Goal: Task Accomplishment & Management: Manage account settings

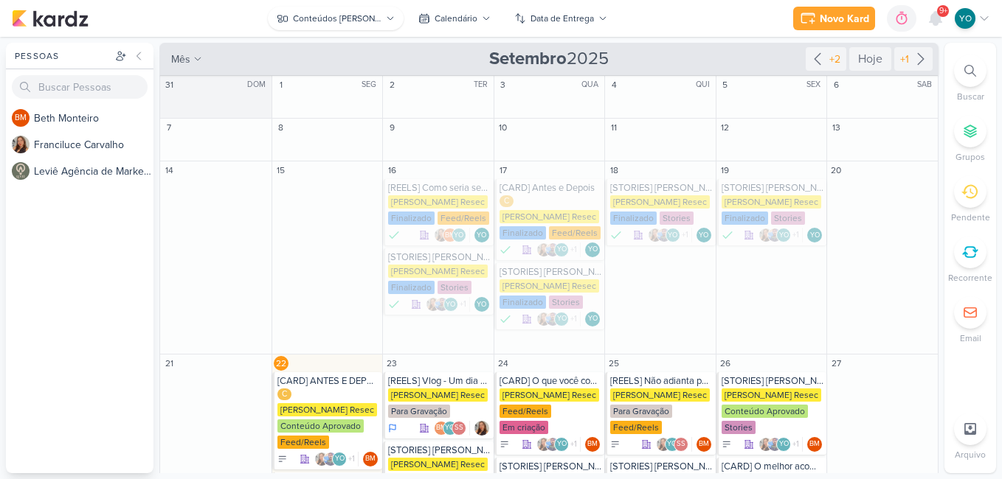
scroll to position [174, 0]
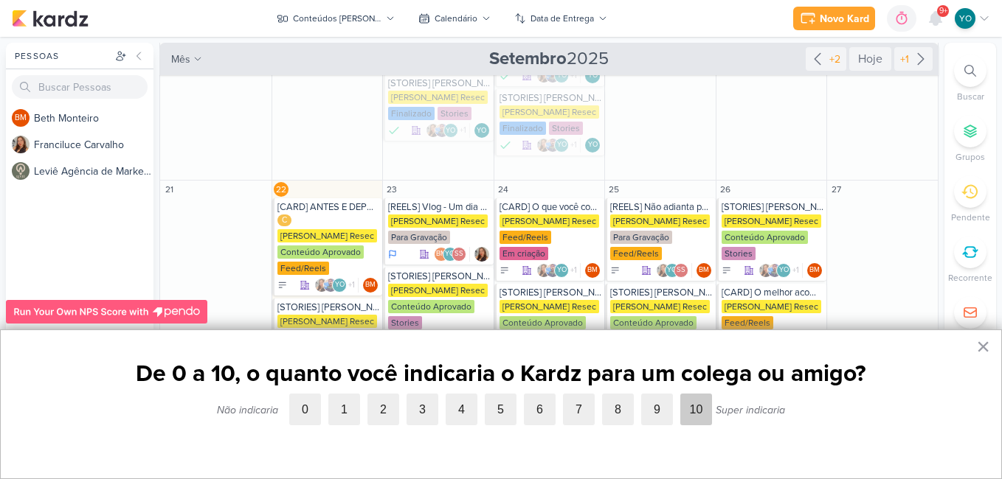
click at [694, 410] on label "10" at bounding box center [696, 410] width 32 height 32
click at [680, 394] on input "10" at bounding box center [680, 394] width 0 height 0
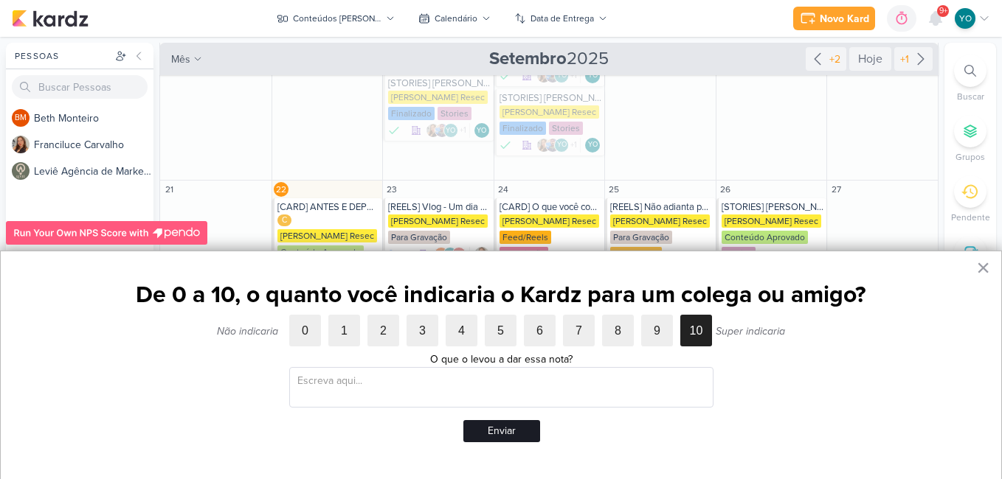
click at [520, 430] on button "Enviar" at bounding box center [501, 431] width 77 height 22
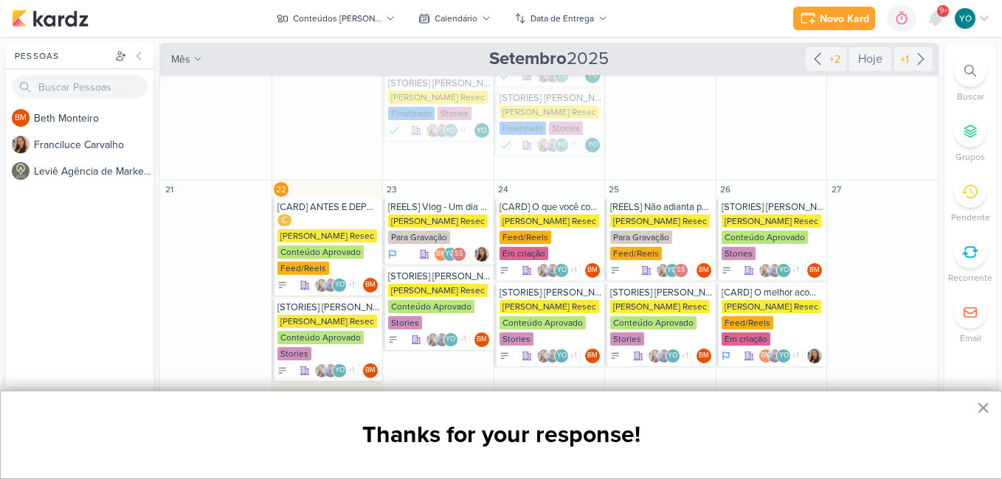
click at [984, 398] on button "×" at bounding box center [983, 408] width 14 height 24
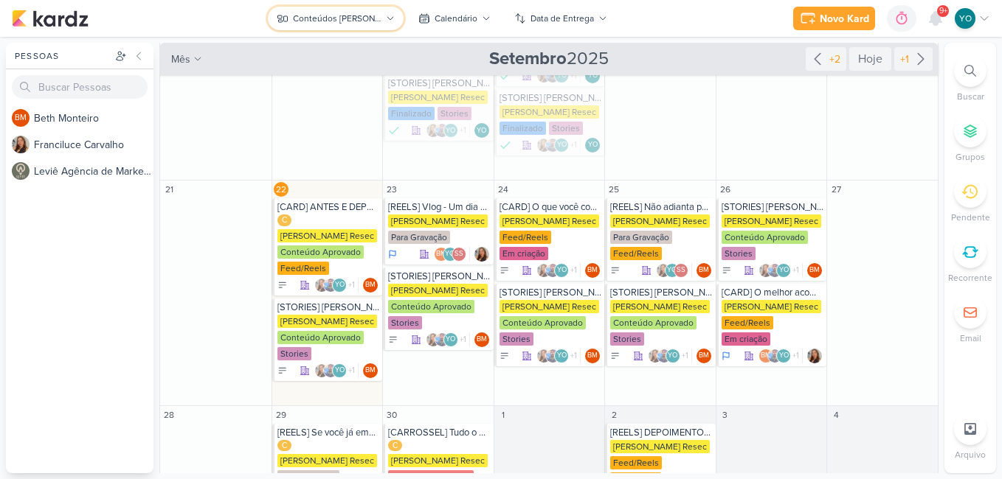
click at [356, 12] on div "Conteúdos [PERSON_NAME]" at bounding box center [337, 18] width 88 height 13
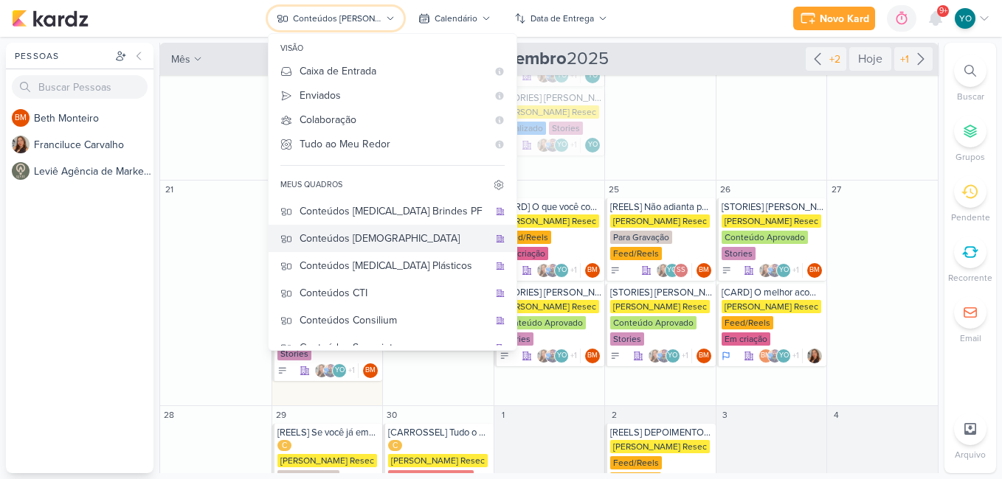
scroll to position [0, 0]
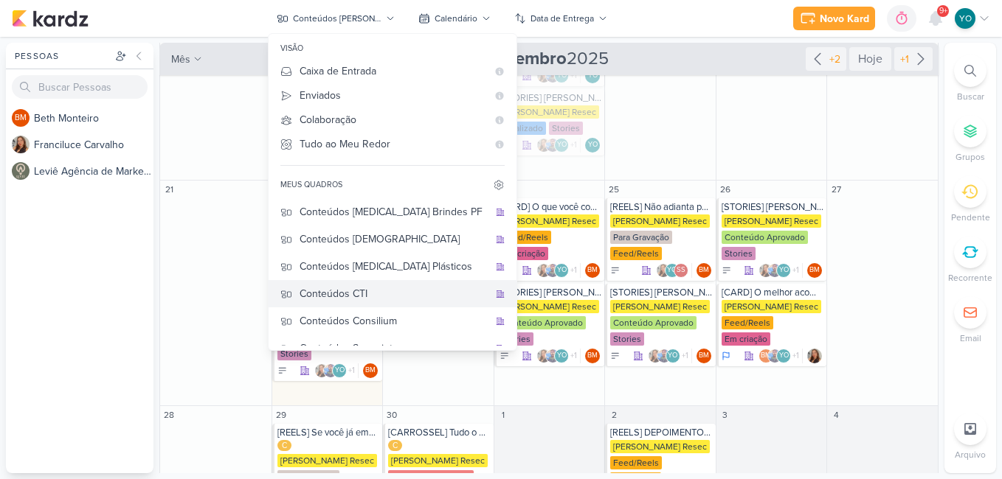
click at [397, 292] on div "Conteúdos CTI" at bounding box center [393, 293] width 189 height 15
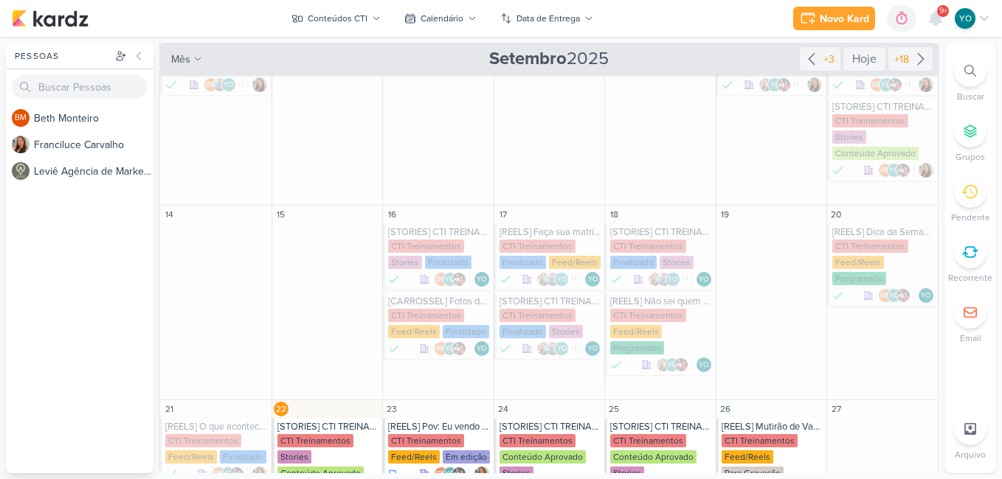
scroll to position [392, 0]
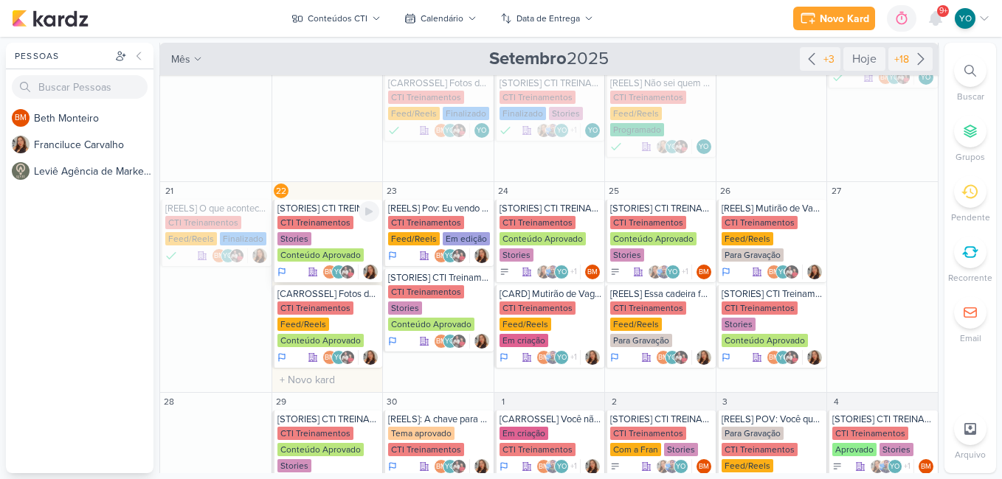
click at [338, 240] on div "CTI Treinamentos Stories Conteúdo Aprovado" at bounding box center [328, 239] width 103 height 47
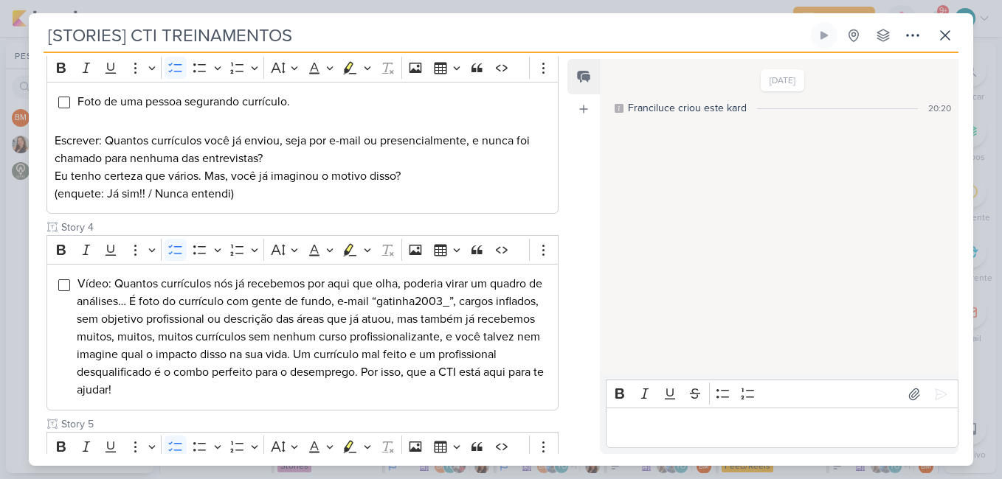
scroll to position [628, 0]
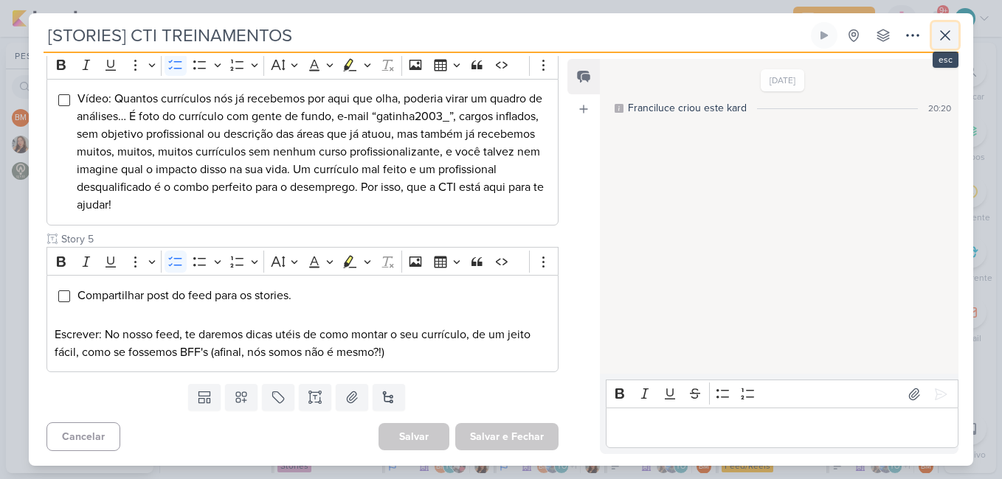
click at [944, 37] on icon at bounding box center [944, 35] width 9 height 9
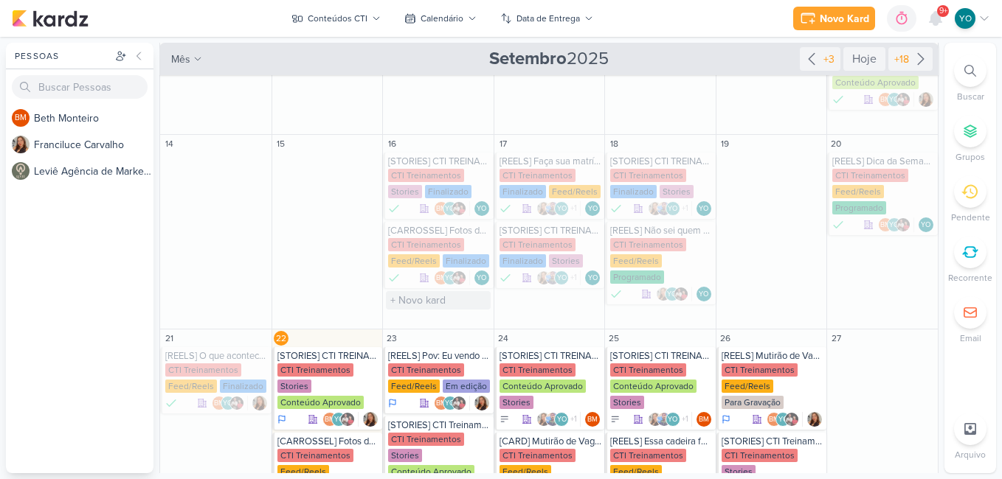
scroll to position [392, 0]
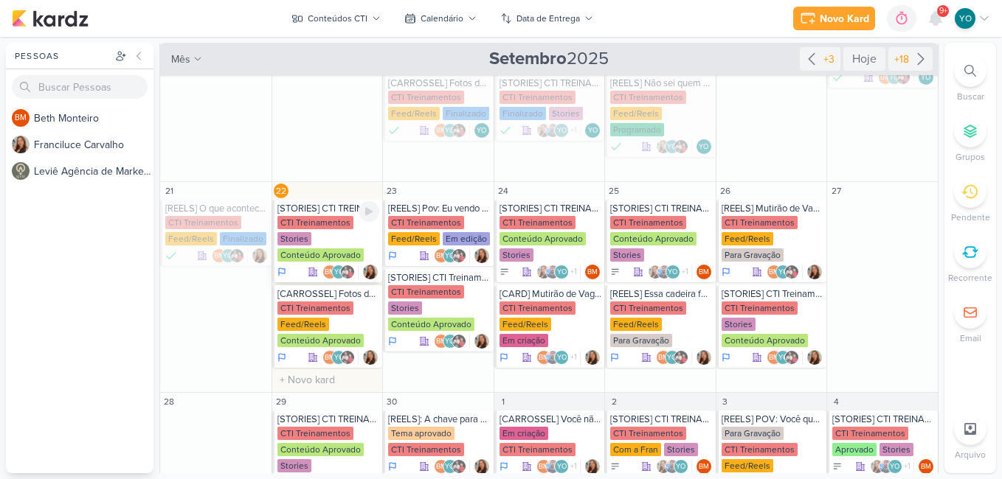
click at [320, 242] on div "CTI Treinamentos Stories Conteúdo Aprovado" at bounding box center [328, 239] width 103 height 47
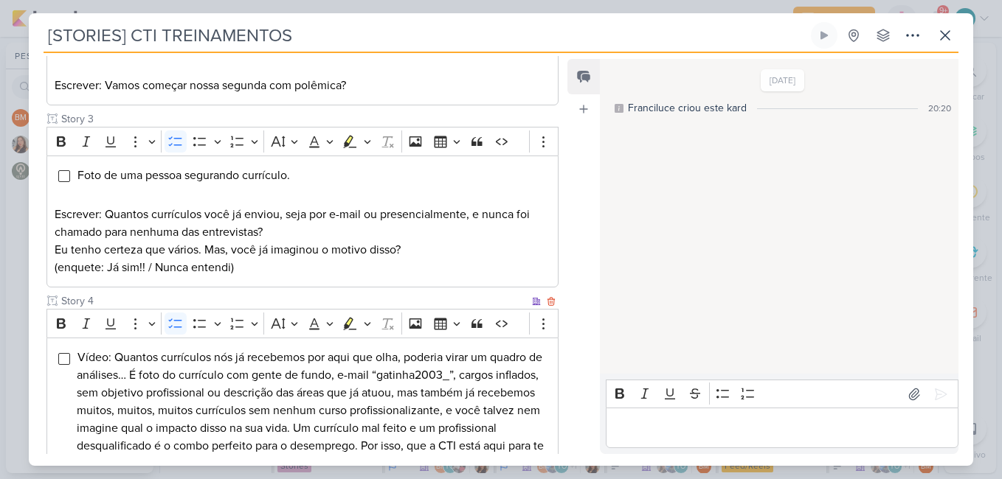
scroll to position [442, 0]
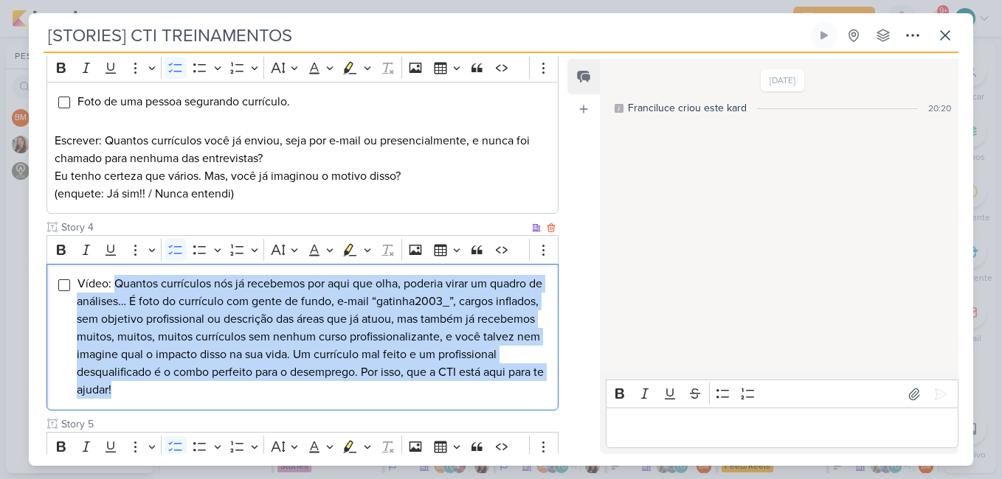
drag, startPoint x: 144, startPoint y: 282, endPoint x: 225, endPoint y: 406, distance: 148.7
click at [225, 406] on div "Vídeo: Quantos currículos nós já recebemos por aqui que olha, poderia virar um …" at bounding box center [302, 337] width 512 height 147
copy span "Quantos currículos nós já recebemos por aqui que olha, poderia virar um quadro …"
click at [941, 37] on icon at bounding box center [945, 36] width 18 height 18
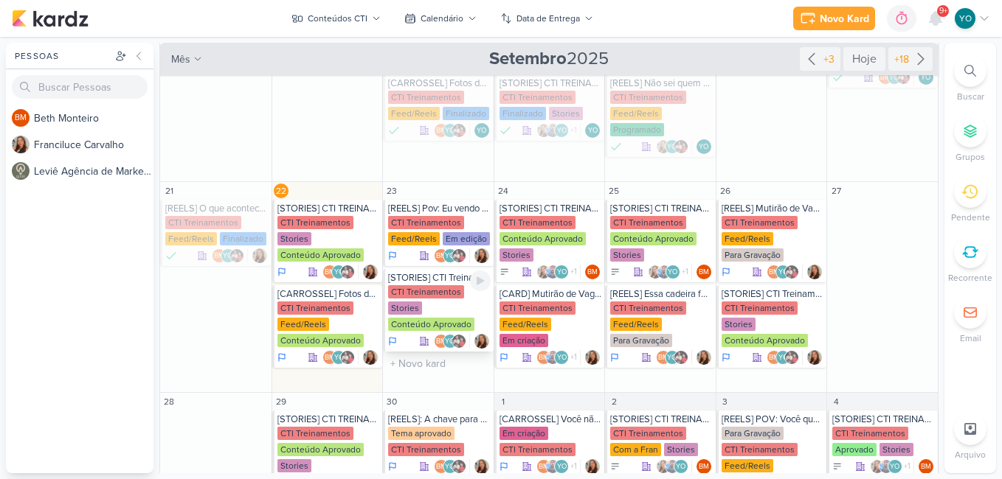
click at [452, 308] on div "CTI Treinamentos Stories Conteúdo Aprovado" at bounding box center [439, 308] width 103 height 47
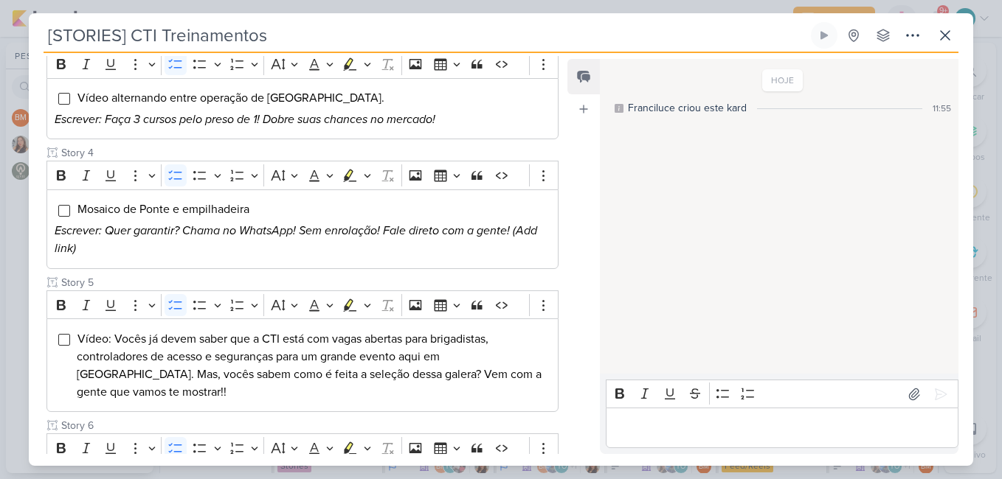
scroll to position [555, 0]
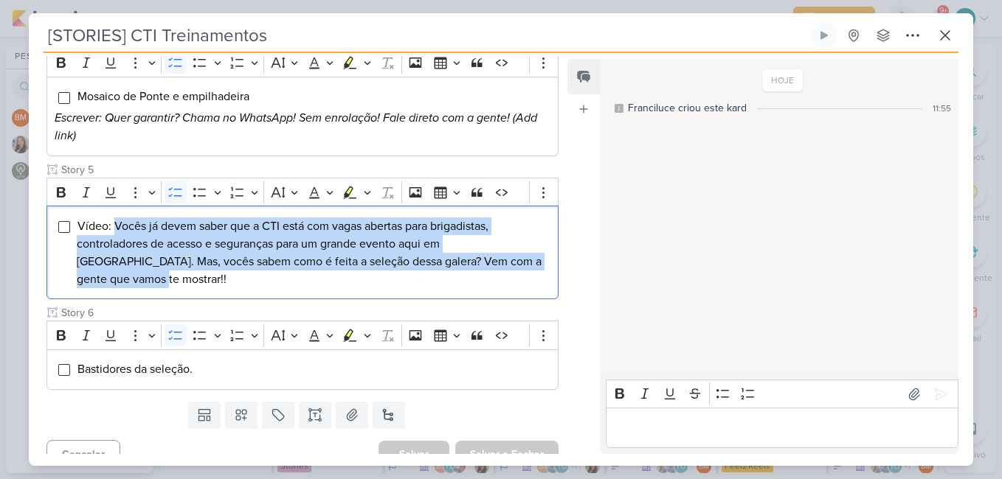
drag, startPoint x: 113, startPoint y: 223, endPoint x: 560, endPoint y: 265, distance: 449.7
click at [560, 265] on div "Responsável [PERSON_NAME] Nenhum contato encontrado create new contact Novo Con…" at bounding box center [296, 255] width 535 height 398
drag, startPoint x: 80, startPoint y: 226, endPoint x: 527, endPoint y: 263, distance: 448.5
click at [527, 263] on li "Vídeo: Vocês já devem saber que a CTI está com vagas abertas para brigadistas, …" at bounding box center [313, 253] width 473 height 71
copy span "Vídeo: Vocês já devem saber que a CTI está com vagas abertas para brigadistas, …"
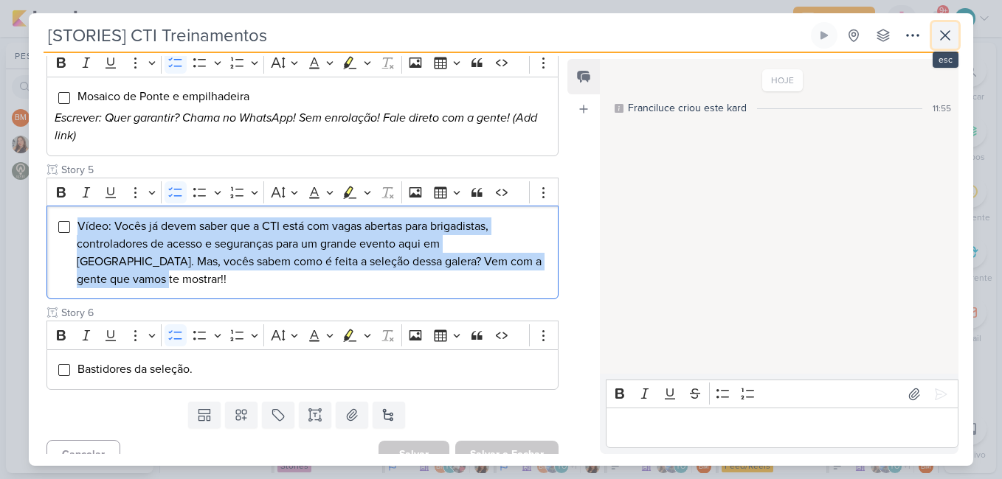
click at [943, 32] on icon at bounding box center [945, 36] width 18 height 18
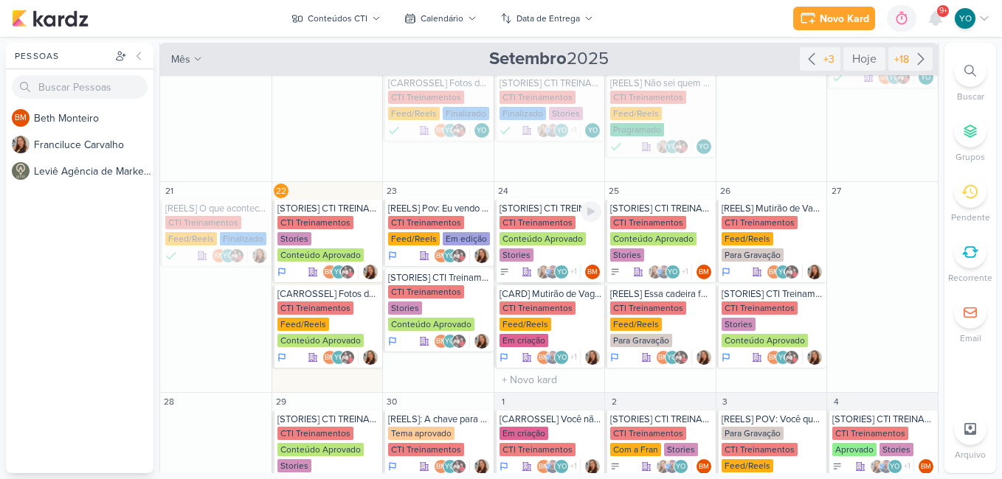
click at [549, 239] on div "Conteúdo Aprovado" at bounding box center [542, 238] width 86 height 13
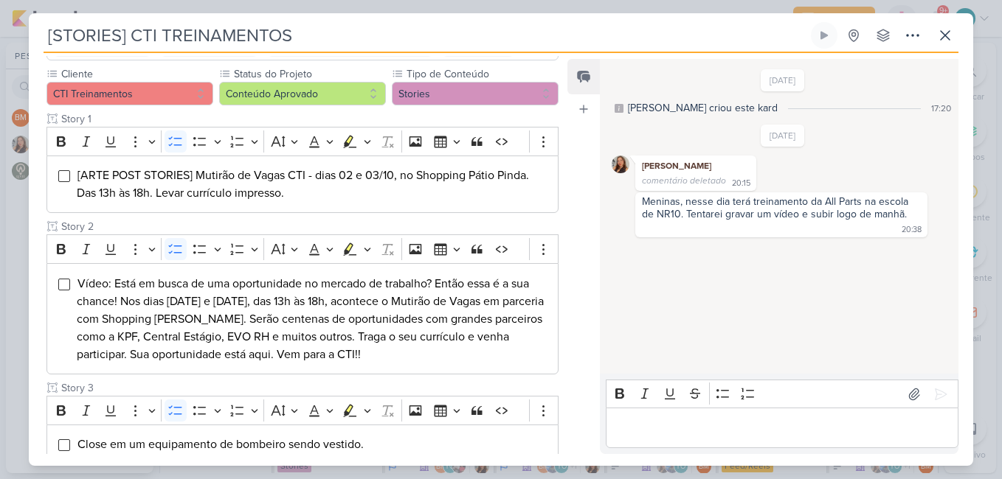
scroll to position [147, 0]
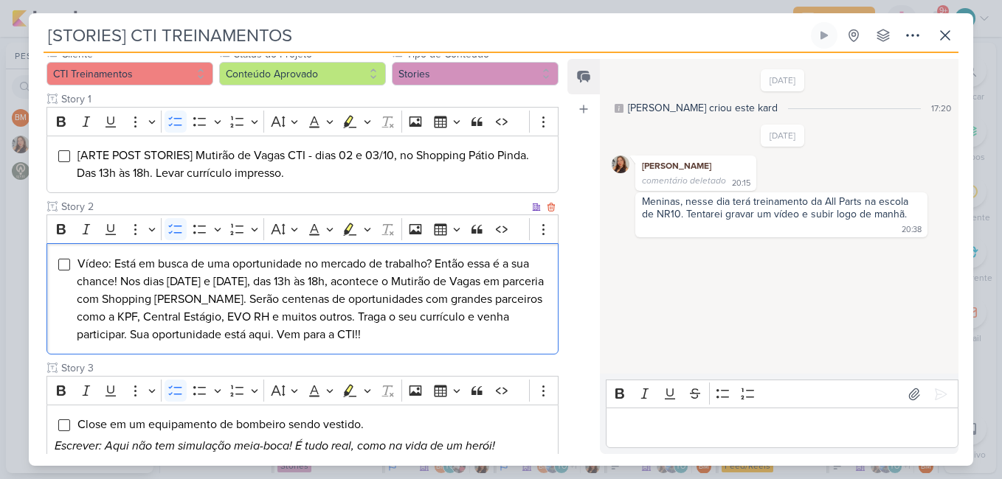
drag, startPoint x: 116, startPoint y: 264, endPoint x: 418, endPoint y: 342, distance: 312.3
click at [418, 342] on li "Vídeo: Está em busca de uma oportunidade no mercado de trabalho? Então essa é a…" at bounding box center [313, 299] width 473 height 88
drag, startPoint x: 76, startPoint y: 261, endPoint x: 411, endPoint y: 333, distance: 342.5
click at [411, 333] on li "Vídeo: Está em busca de uma oportunidade no mercado de trabalho? Então essa é a…" at bounding box center [313, 299] width 473 height 88
copy span "Vídeo: Está em busca de uma oportunidade no mercado de trabalho? Então essa é a…"
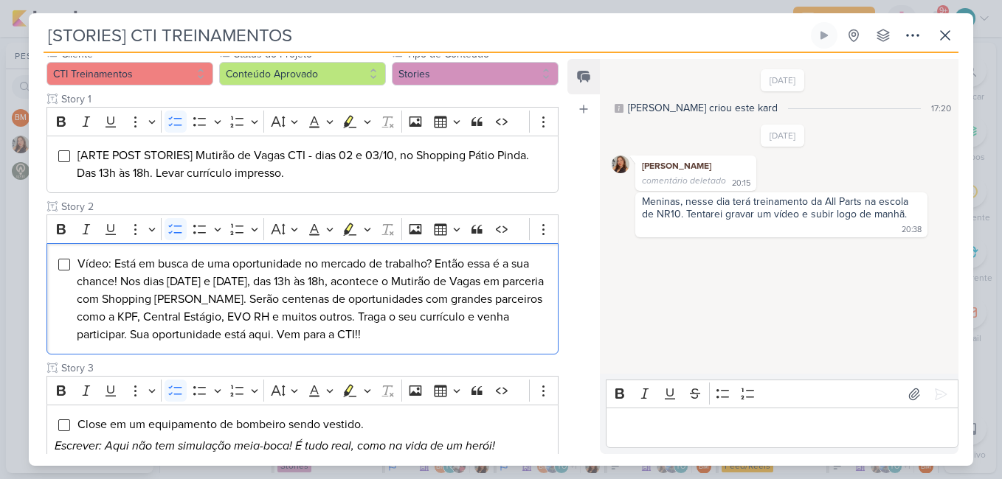
scroll to position [0, 0]
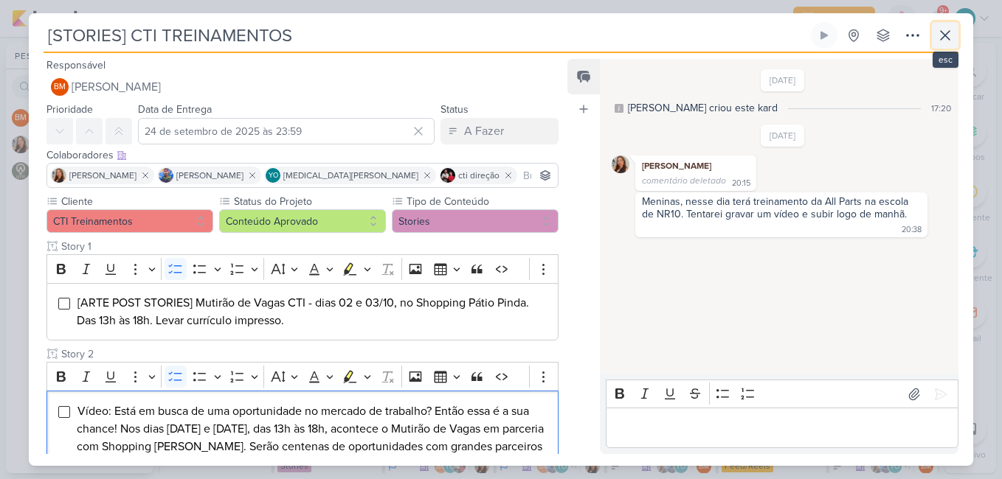
click at [942, 35] on icon at bounding box center [945, 36] width 18 height 18
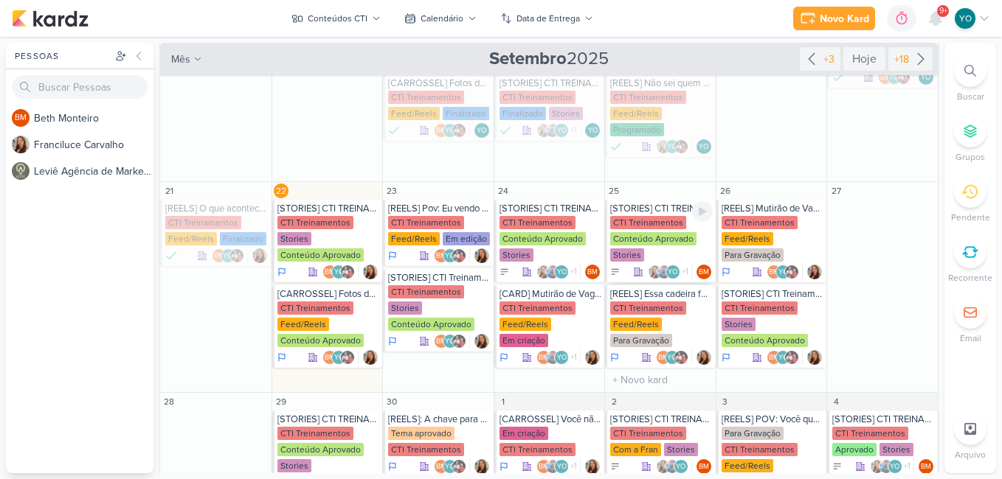
click at [654, 244] on div "Conteúdo Aprovado" at bounding box center [653, 238] width 86 height 13
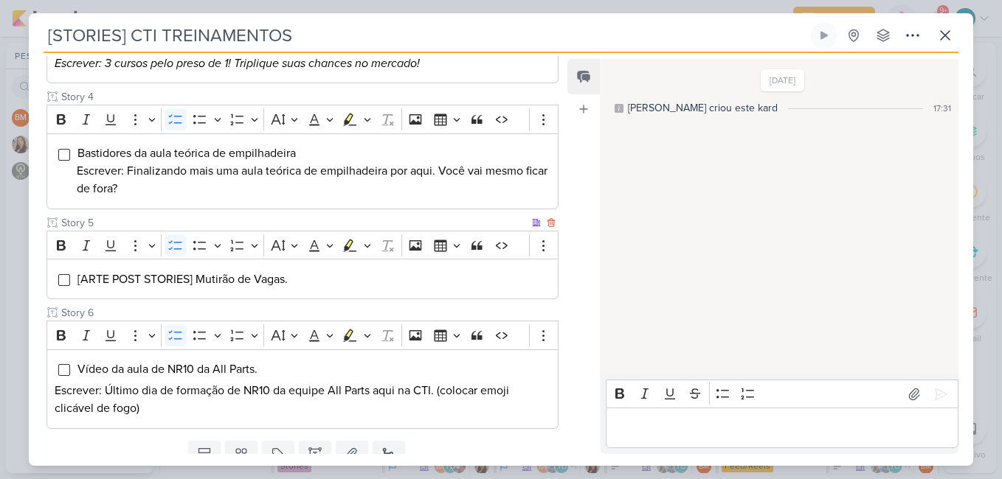
scroll to position [573, 0]
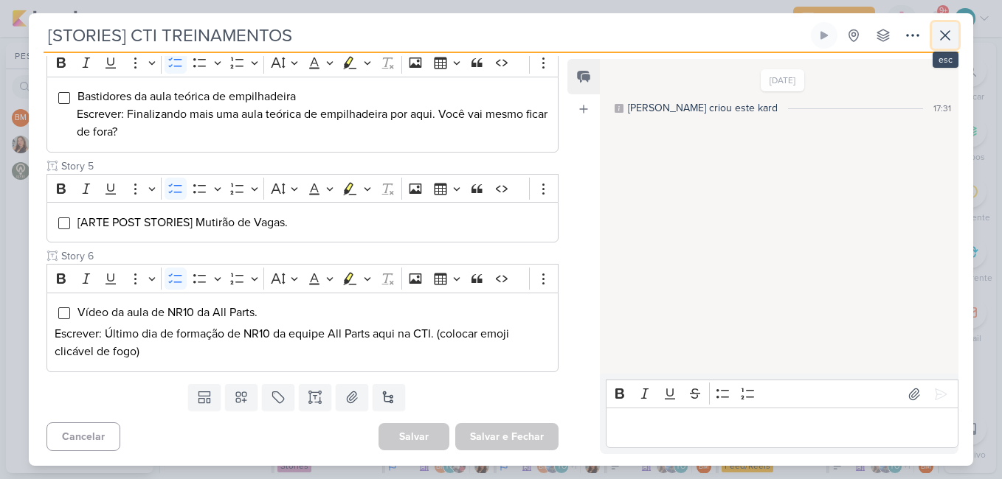
click at [955, 37] on button at bounding box center [944, 35] width 27 height 27
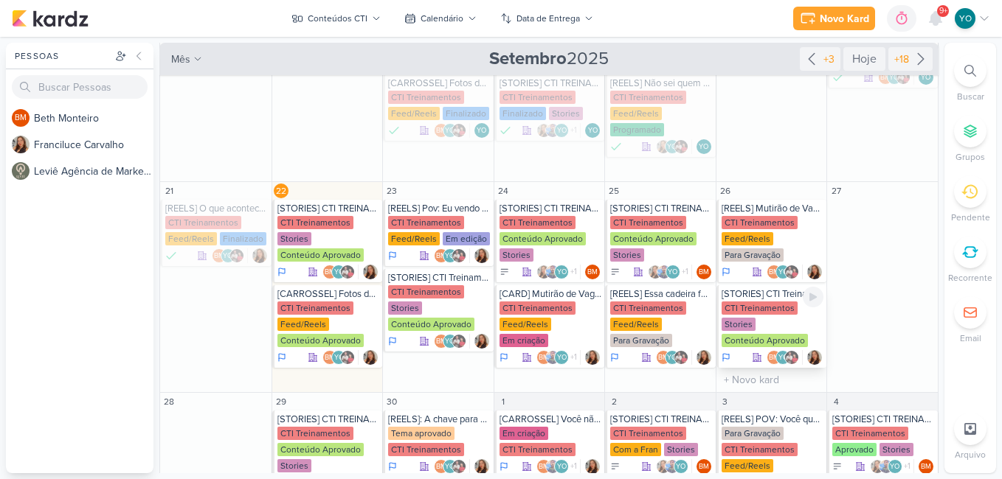
click at [766, 319] on div "CTI Treinamentos Stories Conteúdo Aprovado" at bounding box center [772, 325] width 103 height 47
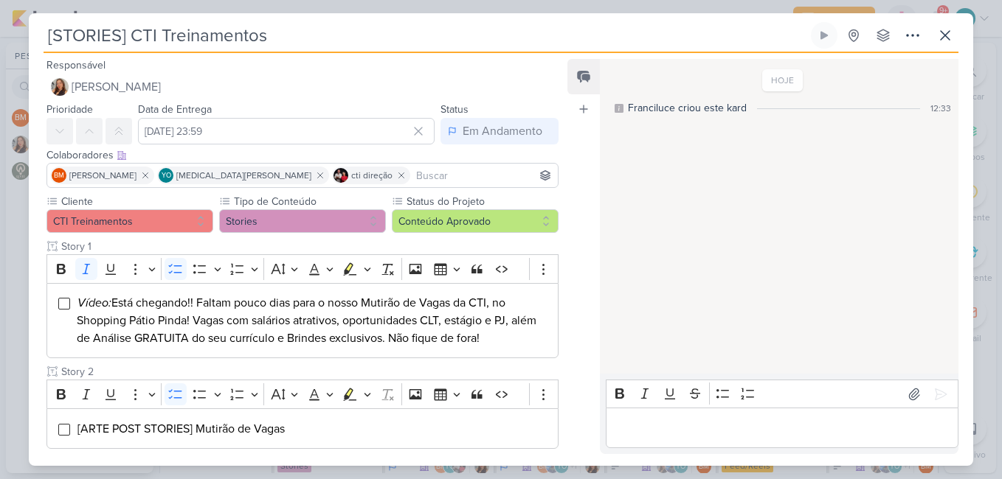
scroll to position [147, 0]
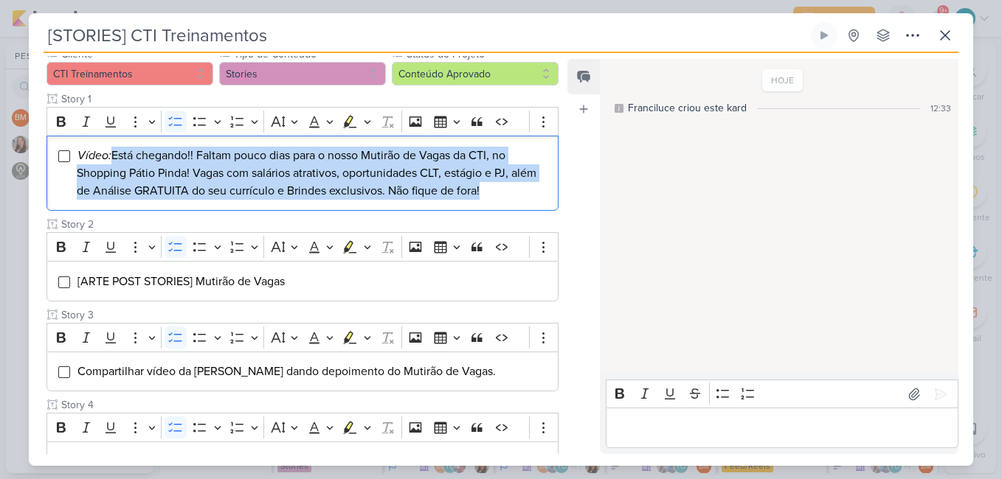
drag, startPoint x: 115, startPoint y: 156, endPoint x: 521, endPoint y: 213, distance: 410.3
click at [521, 213] on div "Cliente CTI Treinamentos Tipo de Conteúdo" at bounding box center [302, 274] width 512 height 457
copy span "Está chegando!! Faltam pouco dias para o nosso Mutirão de Vagas da CTI, no Shop…"
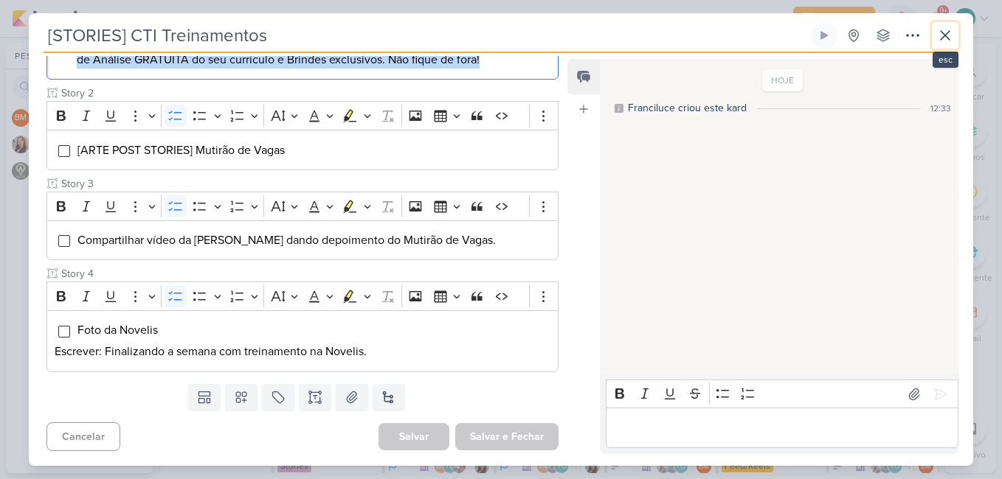
click at [947, 37] on icon at bounding box center [944, 35] width 9 height 9
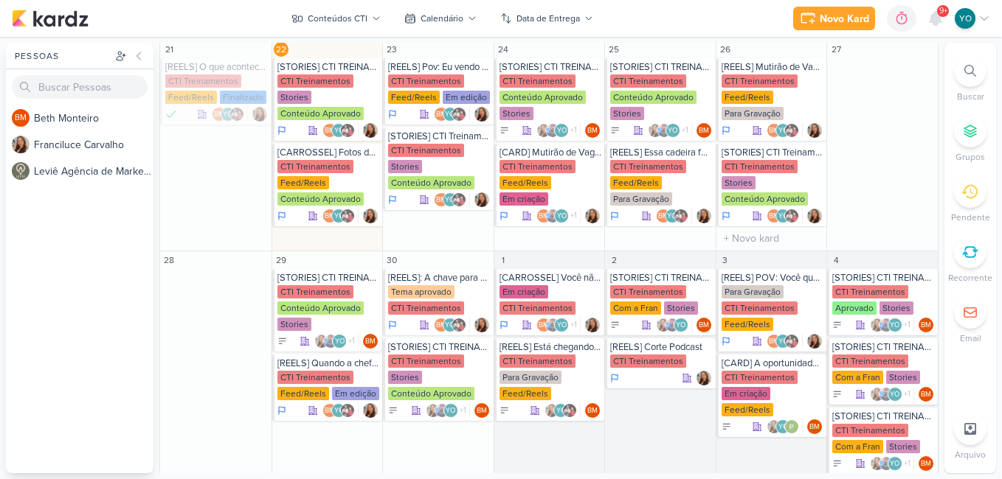
scroll to position [540, 0]
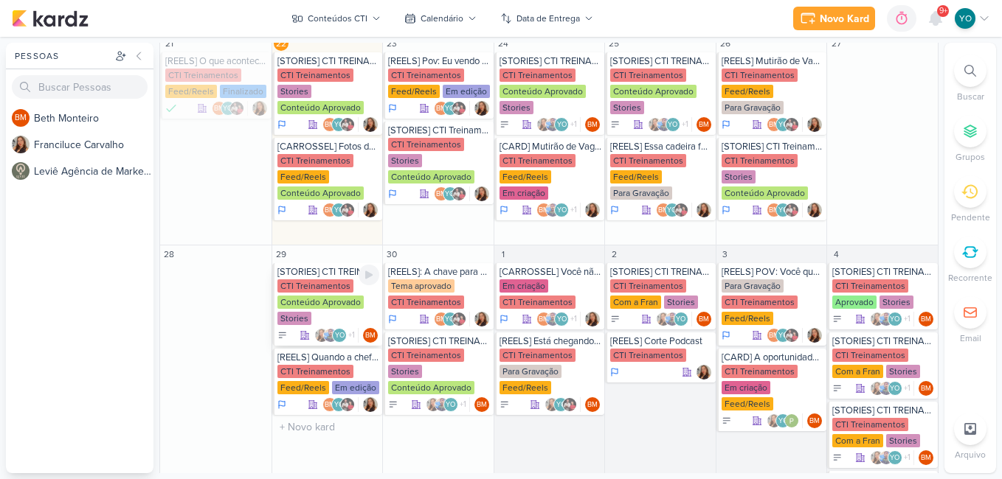
click at [318, 310] on div "CTI Treinamentos Conteúdo Aprovado Stories" at bounding box center [328, 303] width 103 height 47
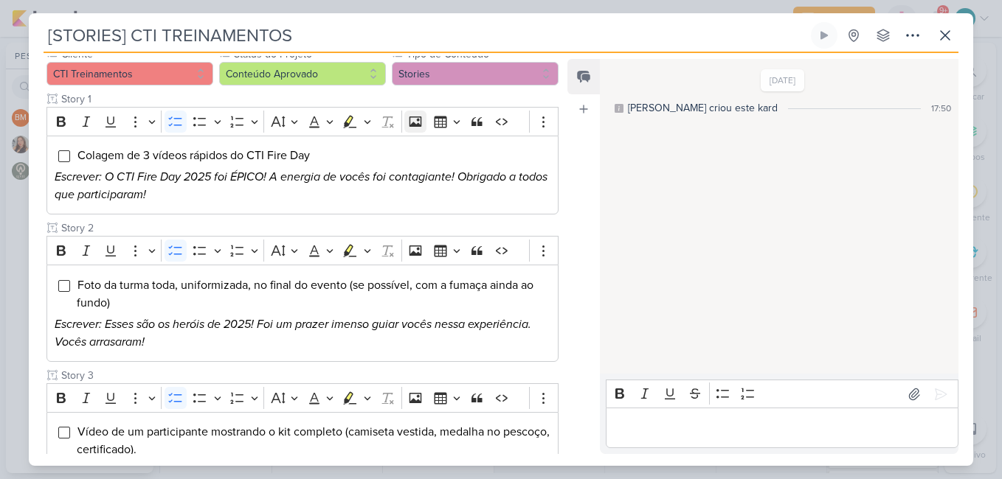
scroll to position [295, 0]
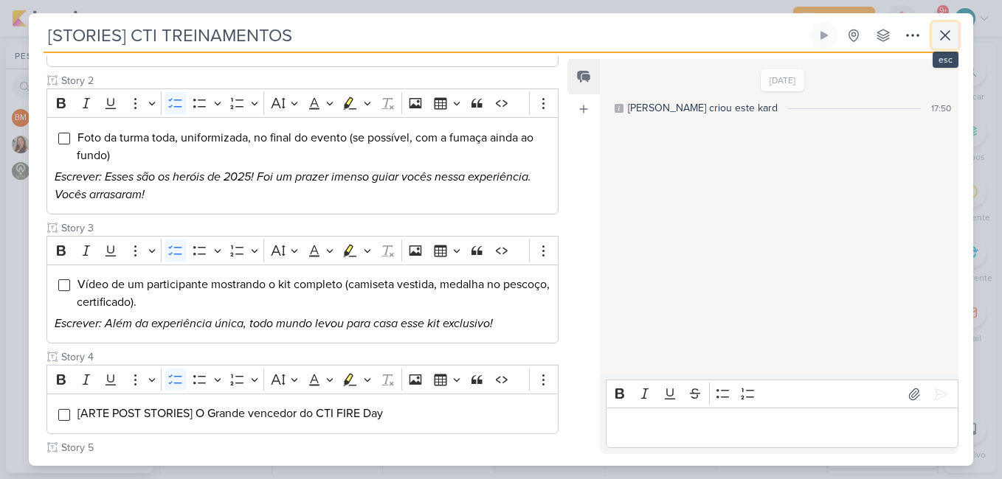
click at [945, 30] on icon at bounding box center [945, 36] width 18 height 18
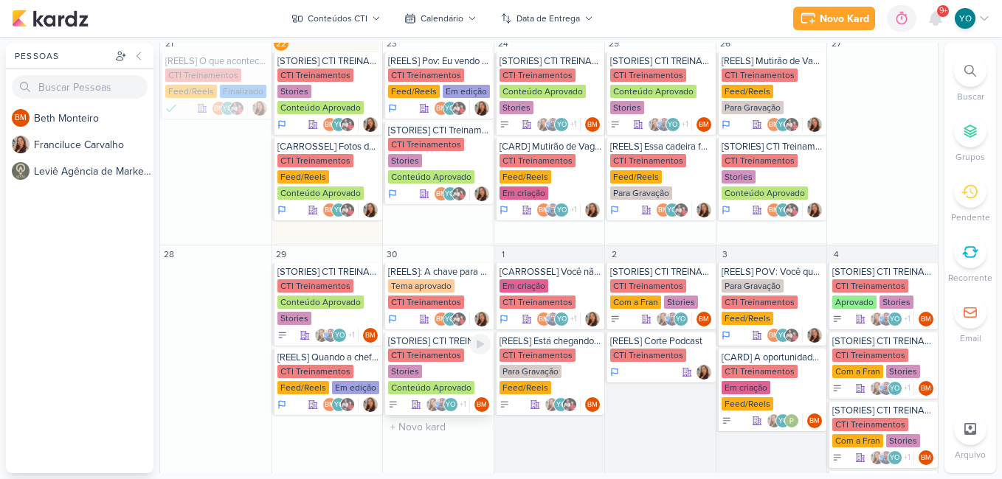
click at [463, 369] on div "CTI Treinamentos Stories Conteúdo Aprovado" at bounding box center [439, 372] width 103 height 47
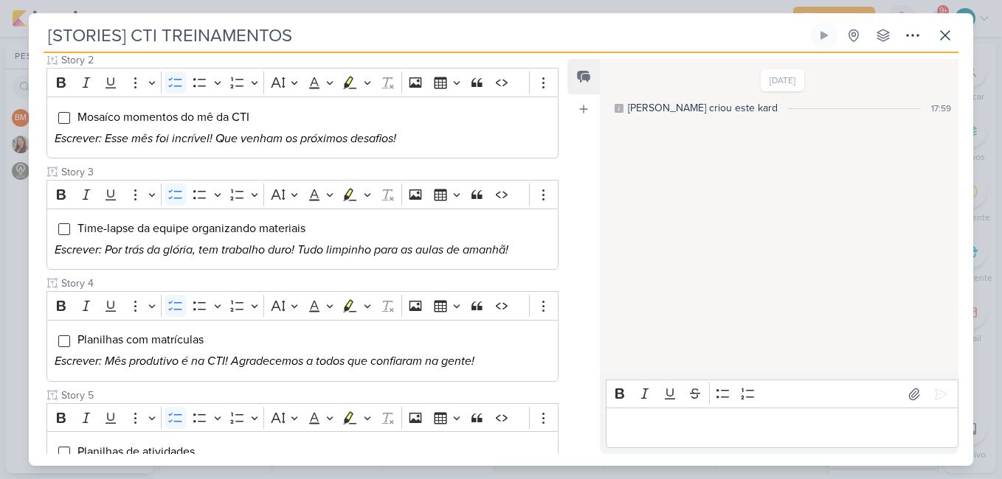
scroll to position [159, 0]
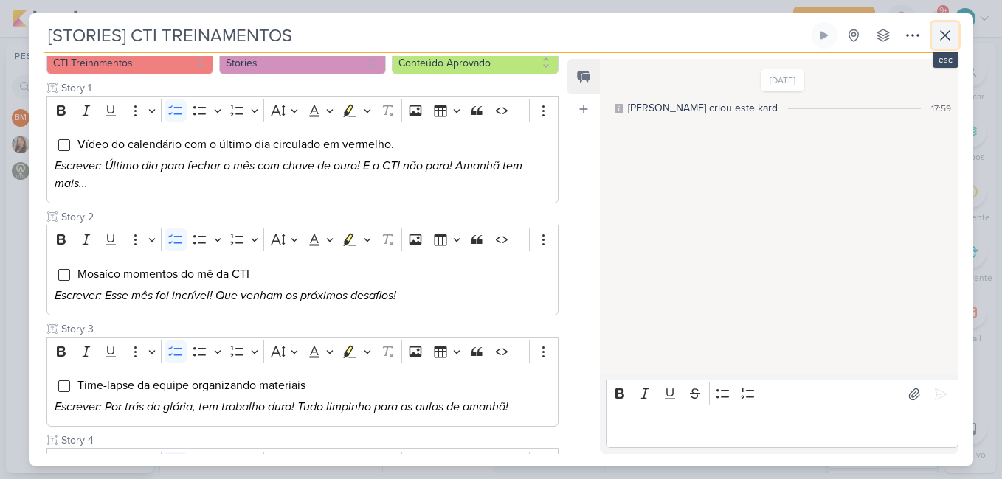
click at [945, 42] on icon at bounding box center [945, 36] width 18 height 18
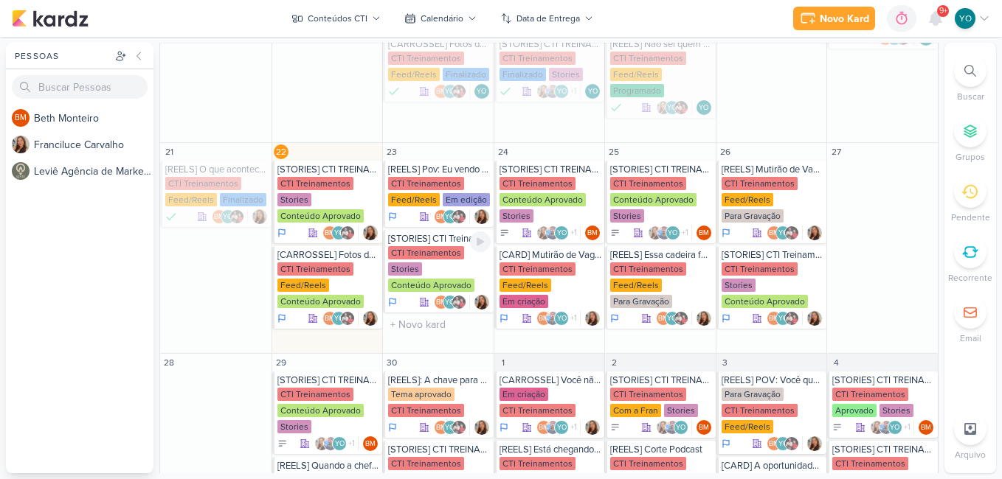
scroll to position [392, 0]
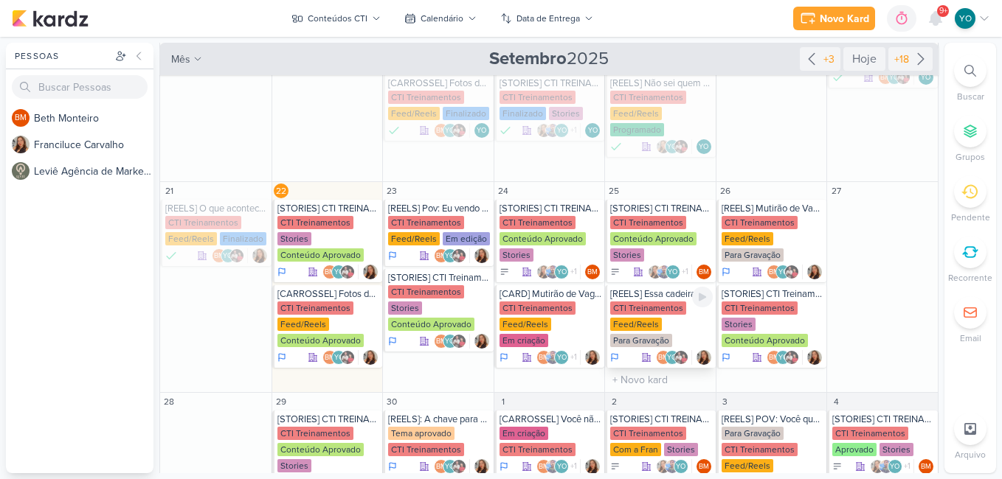
click at [659, 333] on div "CTI Treinamentos Feed/Reels Para Gravação" at bounding box center [661, 325] width 103 height 47
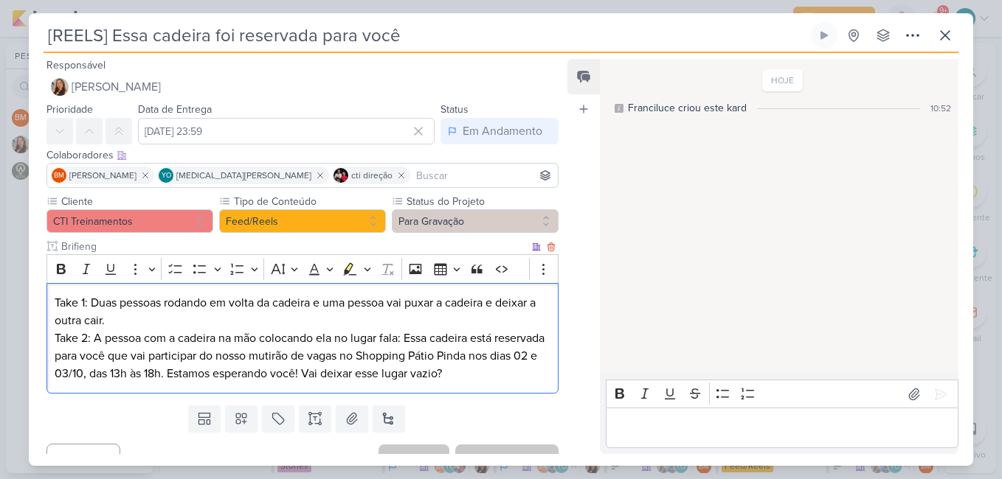
drag, startPoint x: 57, startPoint y: 304, endPoint x: 527, endPoint y: 386, distance: 477.0
click at [527, 386] on div "Take 1: Duas pessoas rodando em volta da cadeira e uma pessoa vai puxar a cadei…" at bounding box center [302, 338] width 512 height 111
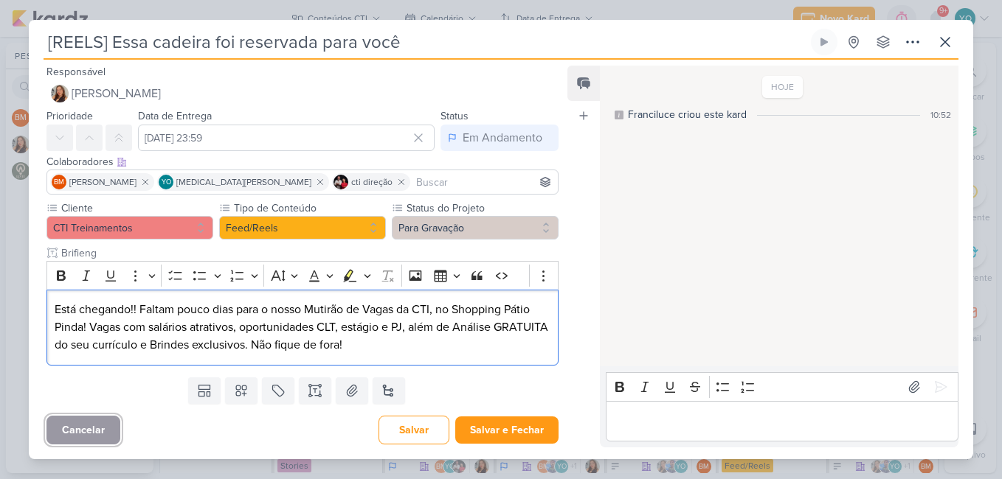
click at [84, 429] on button "Cancelar" at bounding box center [83, 430] width 74 height 29
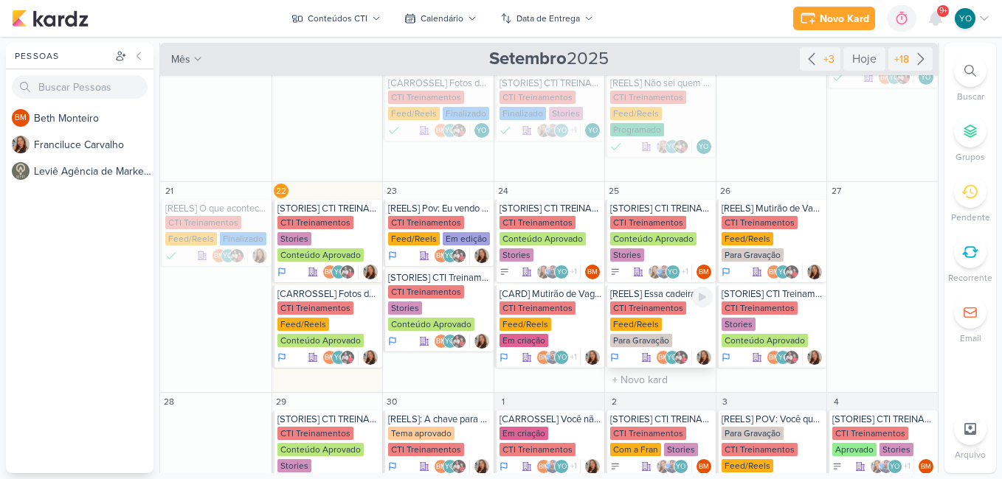
click at [643, 328] on div "Feed/Reels" at bounding box center [636, 324] width 52 height 13
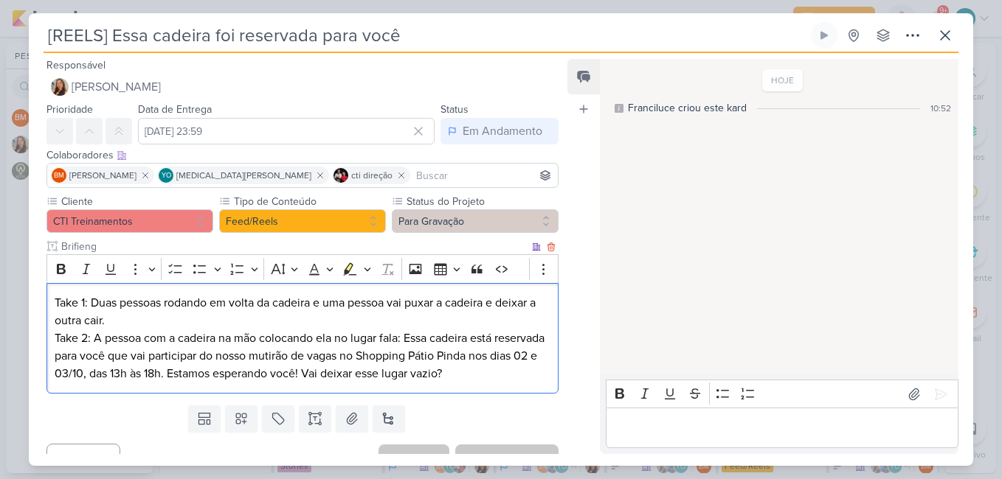
drag, startPoint x: 54, startPoint y: 300, endPoint x: 537, endPoint y: 392, distance: 491.8
click at [537, 392] on div "Take 1: Duas pessoas rodando em volta da cadeira e uma pessoa vai puxar a cadei…" at bounding box center [302, 338] width 512 height 111
copy div "Take 1: Duas pessoas rodando em volta da cadeira e uma pessoa vai puxar a cadei…"
click at [260, 330] on p "Take 2: A pessoa com a cadeira na mão colocando ela no lugar fala: Essa cadeira…" at bounding box center [303, 356] width 496 height 53
click at [951, 32] on icon at bounding box center [945, 36] width 18 height 18
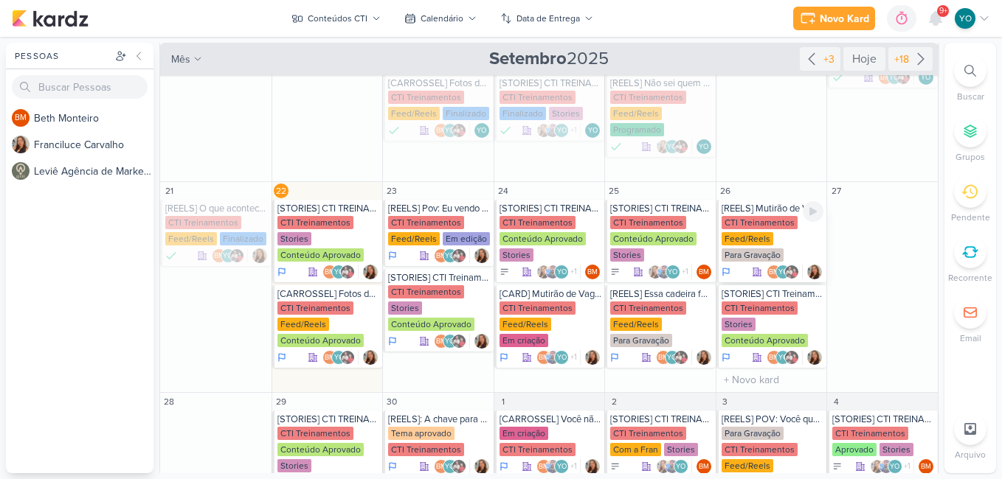
click at [757, 230] on div "CTI Treinamentos Feed/Reels Para Gravação" at bounding box center [772, 239] width 103 height 47
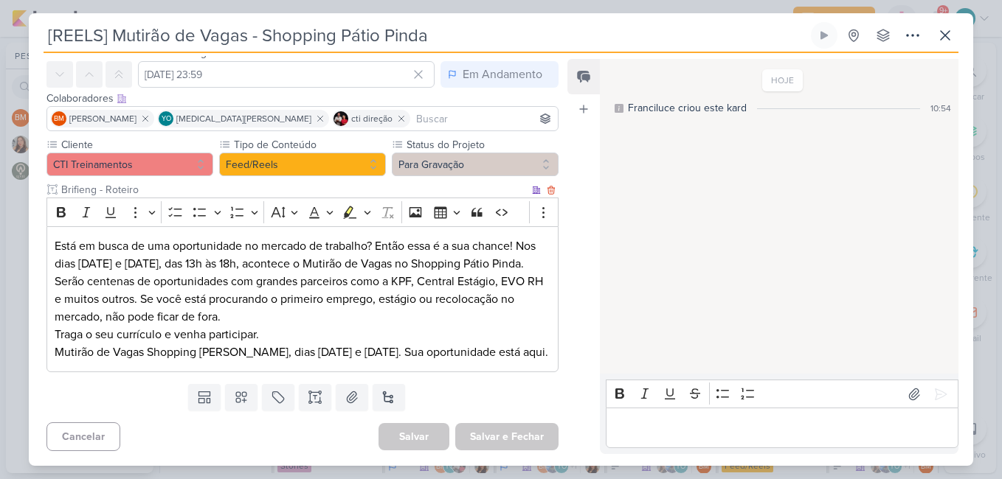
scroll to position [74, 0]
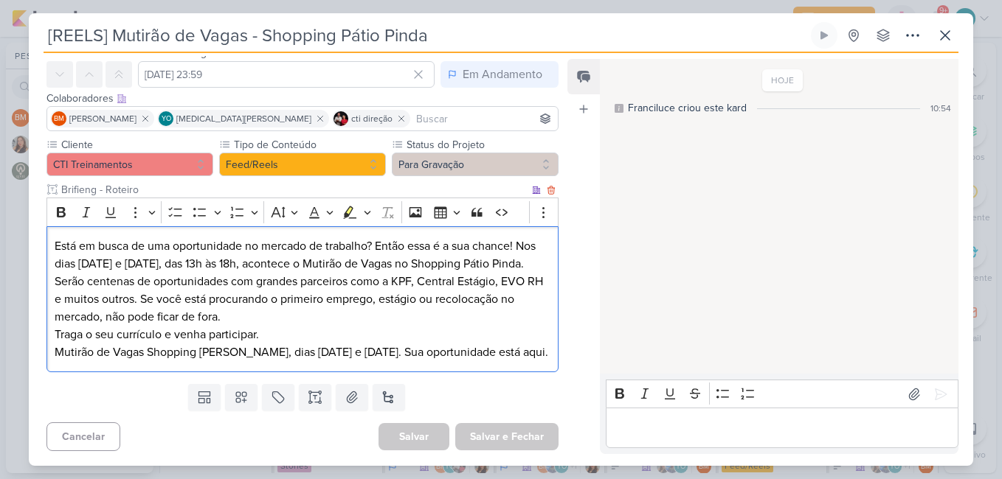
drag, startPoint x: 52, startPoint y: 230, endPoint x: 545, endPoint y: 358, distance: 509.8
click at [545, 358] on div "Está em busca de uma oportunidade no mercado de trabalho? Então essa é a sua ch…" at bounding box center [302, 299] width 512 height 147
copy div "Está em busca de uma oportunidade no mercado de trabalho? Então essa é a sua ch…"
click at [950, 40] on icon at bounding box center [945, 36] width 18 height 18
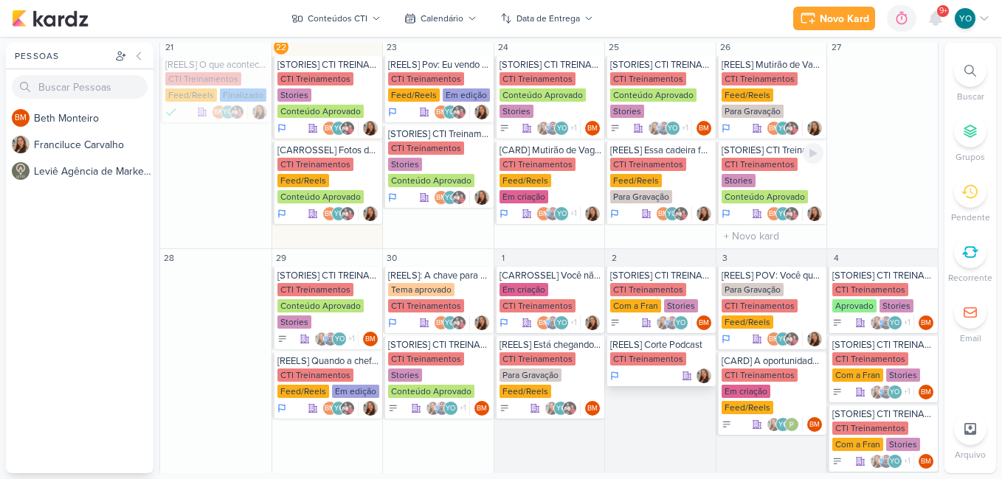
scroll to position [540, 0]
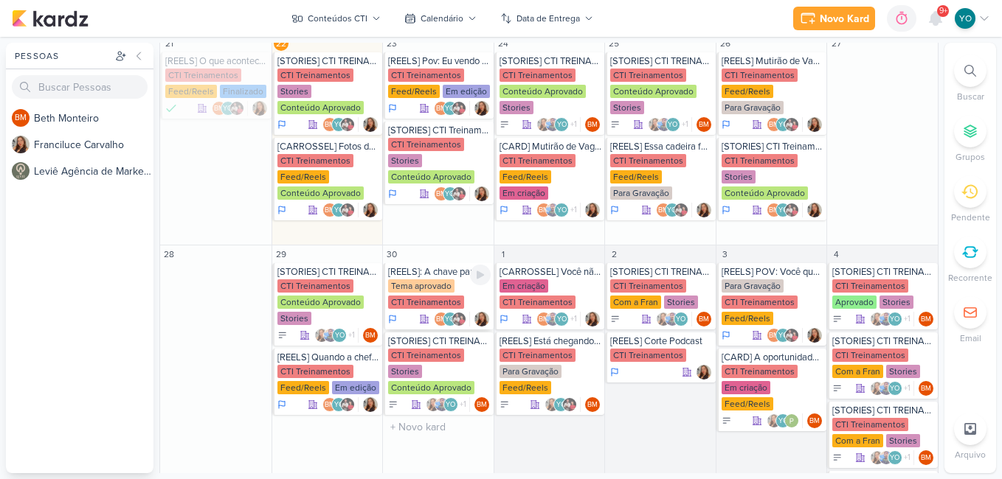
click at [418, 290] on div "Tema aprovado" at bounding box center [421, 286] width 66 height 13
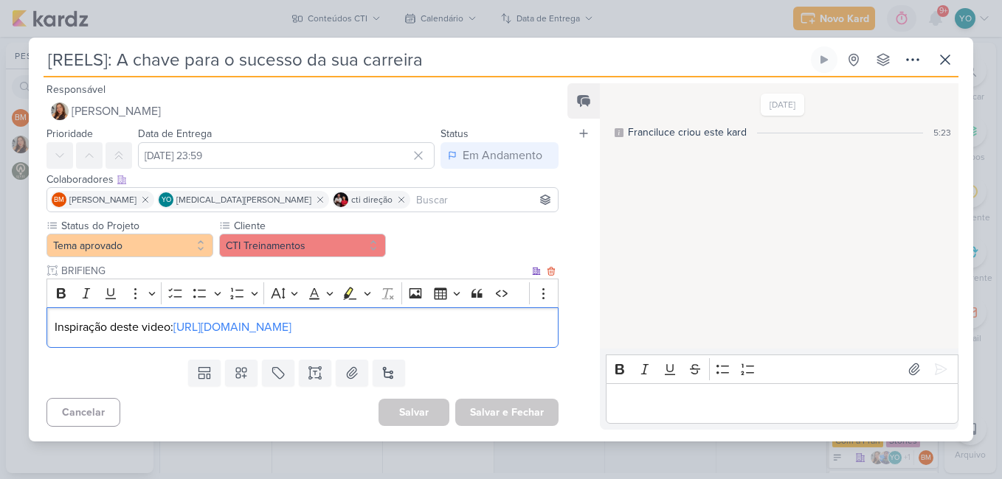
drag, startPoint x: 269, startPoint y: 345, endPoint x: 50, endPoint y: 316, distance: 220.9
click at [50, 316] on div "Inspiração deste video: [URL][DOMAIN_NAME]" at bounding box center [302, 328] width 512 height 41
copy p "Inspiração deste video: [URL][DOMAIN_NAME]"
click at [944, 51] on icon at bounding box center [945, 60] width 18 height 18
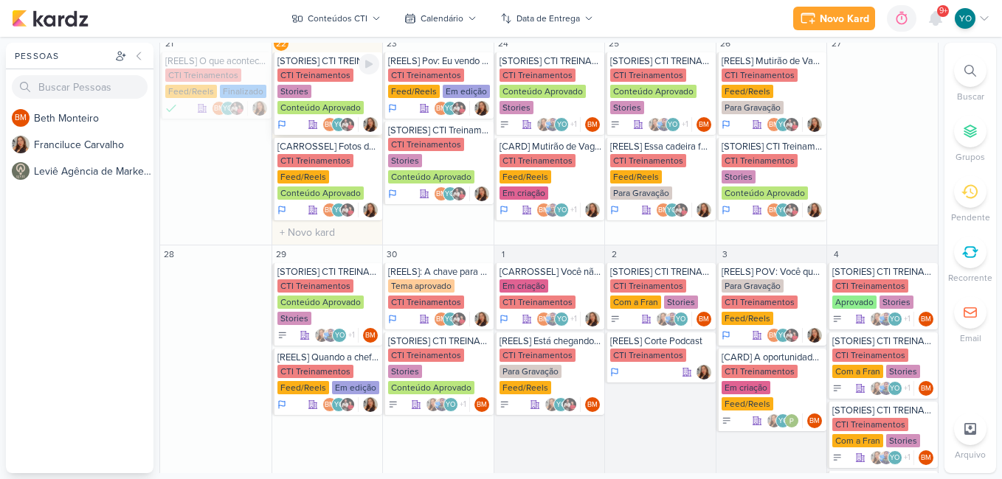
click at [324, 91] on div "CTI Treinamentos Stories Conteúdo Aprovado" at bounding box center [328, 92] width 103 height 47
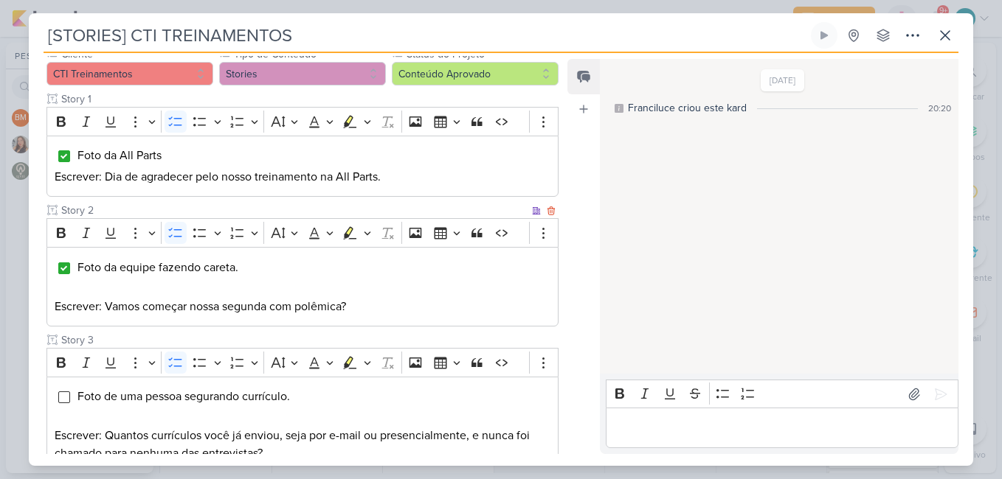
scroll to position [221, 0]
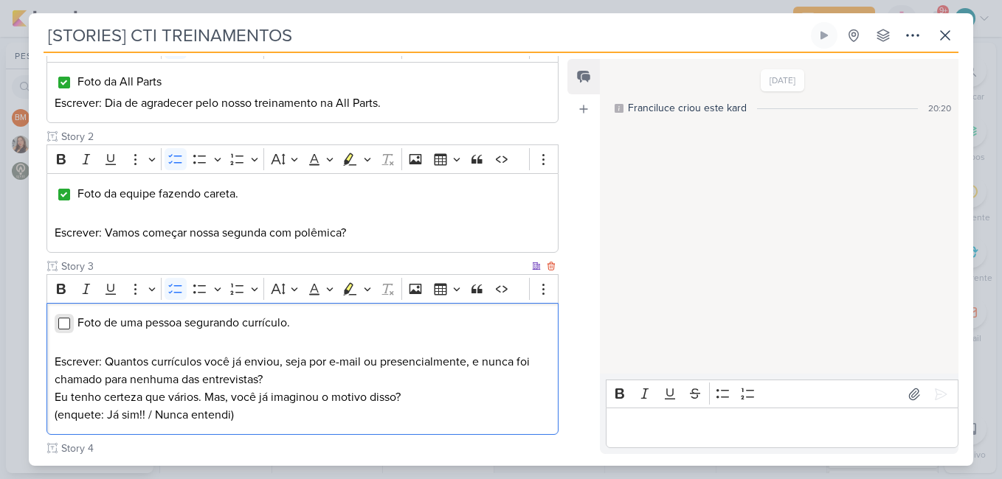
click at [63, 327] on input "Editor editing area: main" at bounding box center [64, 324] width 12 height 12
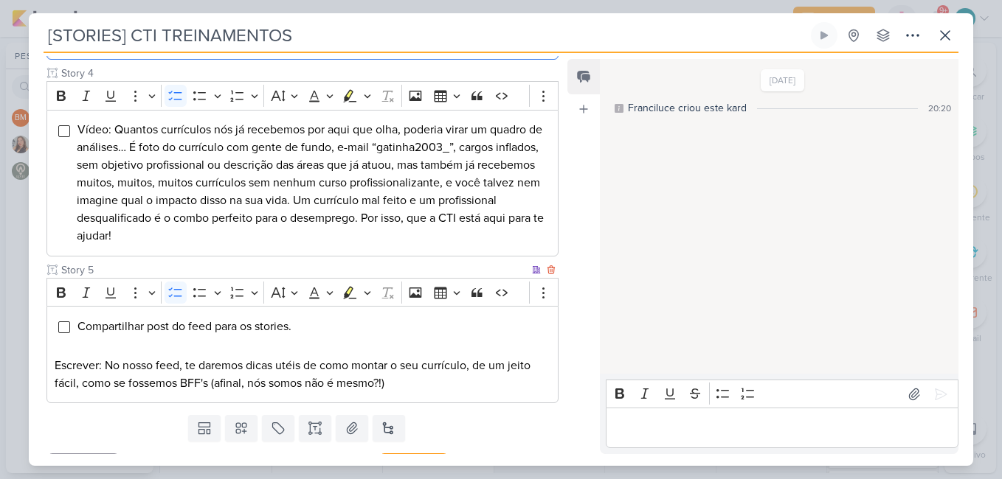
scroll to position [628, 0]
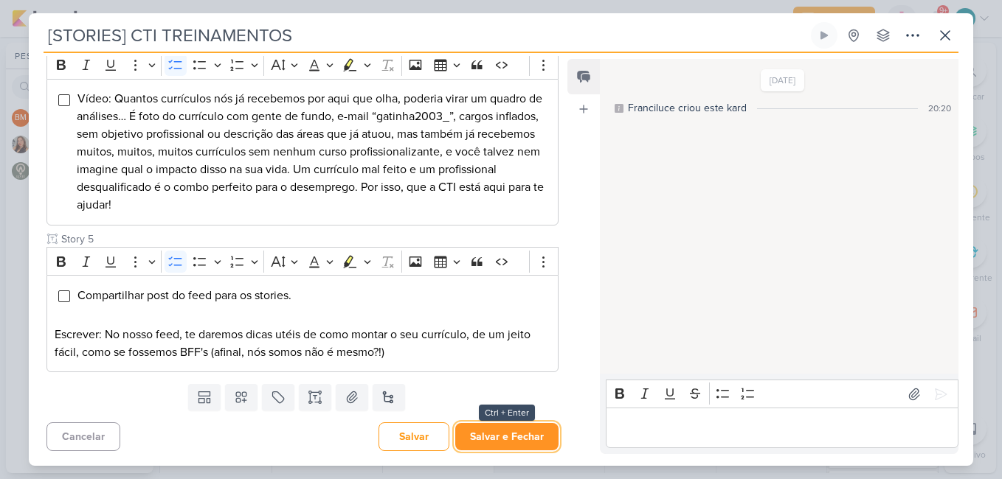
click at [525, 440] on button "Salvar e Fechar" at bounding box center [506, 436] width 103 height 27
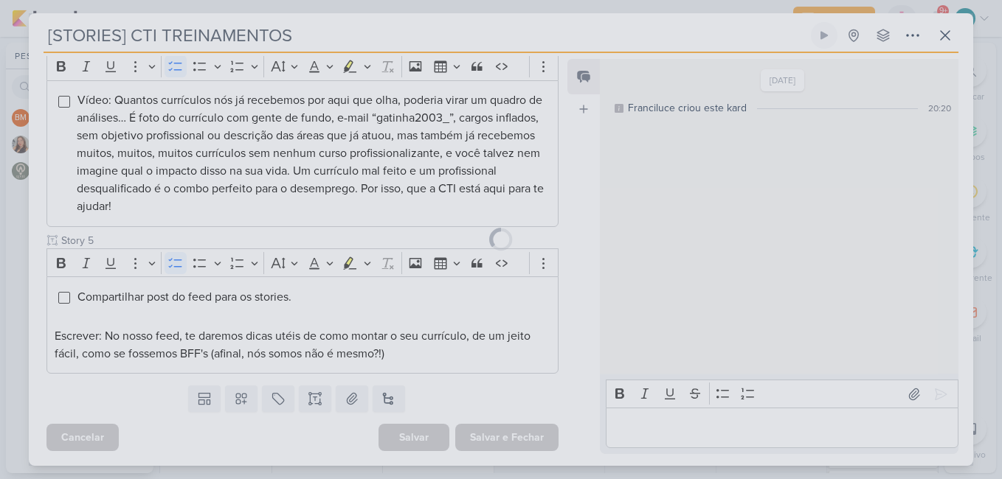
scroll to position [626, 0]
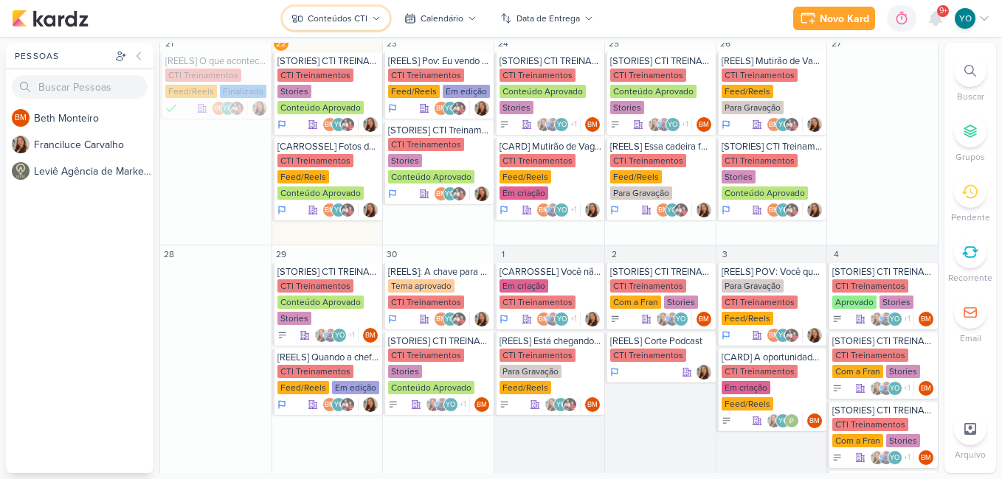
click at [356, 22] on div "Conteúdos CTI" at bounding box center [338, 18] width 60 height 13
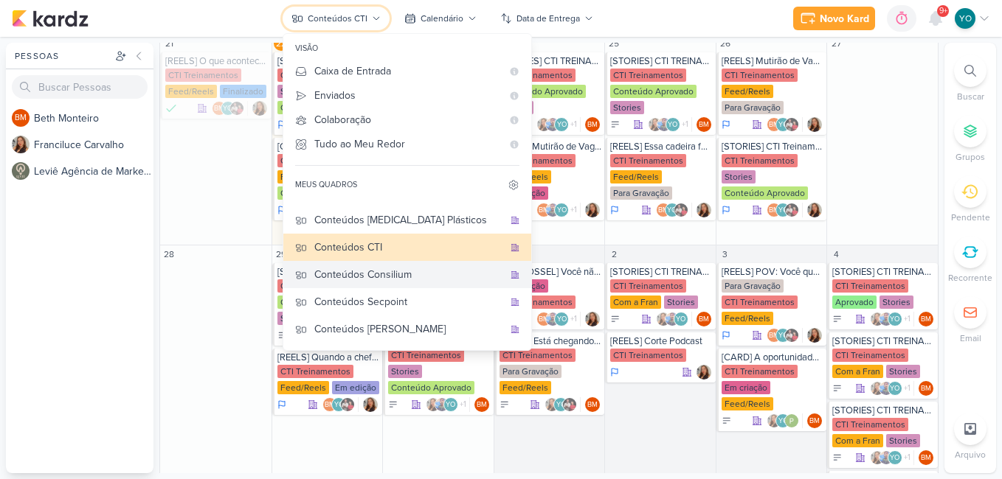
scroll to position [74, 0]
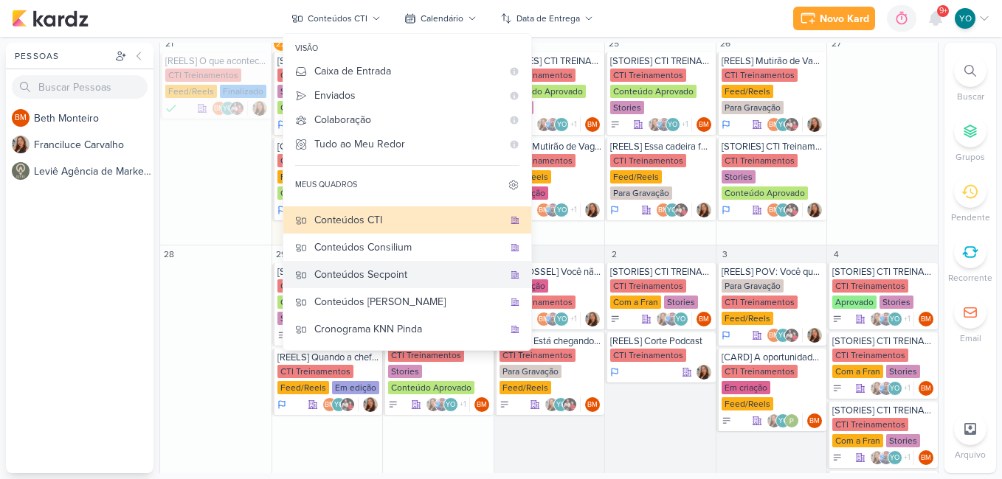
click at [420, 281] on div "Conteúdos Secpoint" at bounding box center [408, 274] width 189 height 15
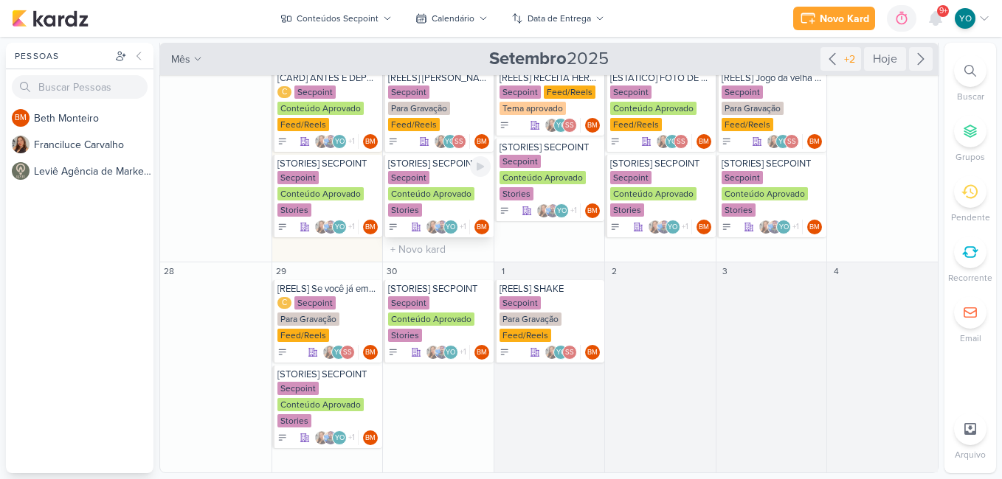
scroll to position [231, 0]
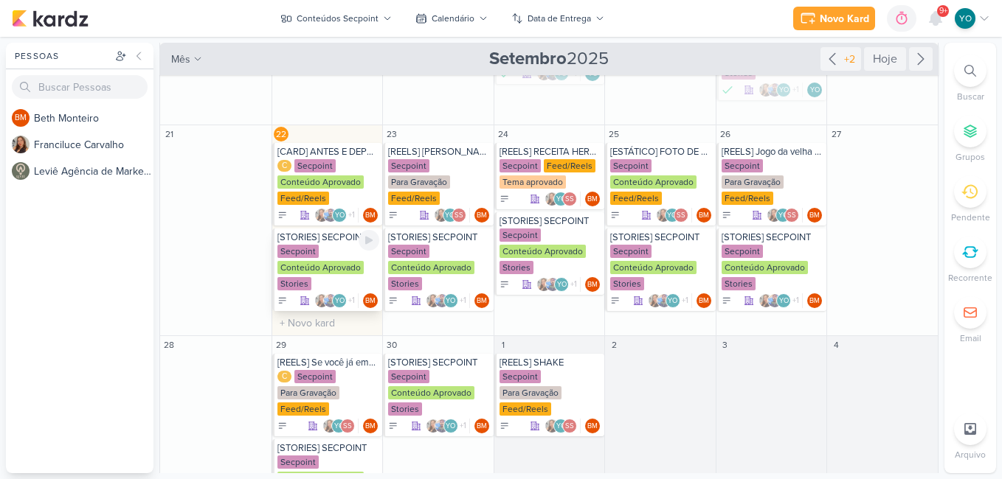
click at [332, 273] on div "Conteúdo Aprovado" at bounding box center [320, 267] width 86 height 13
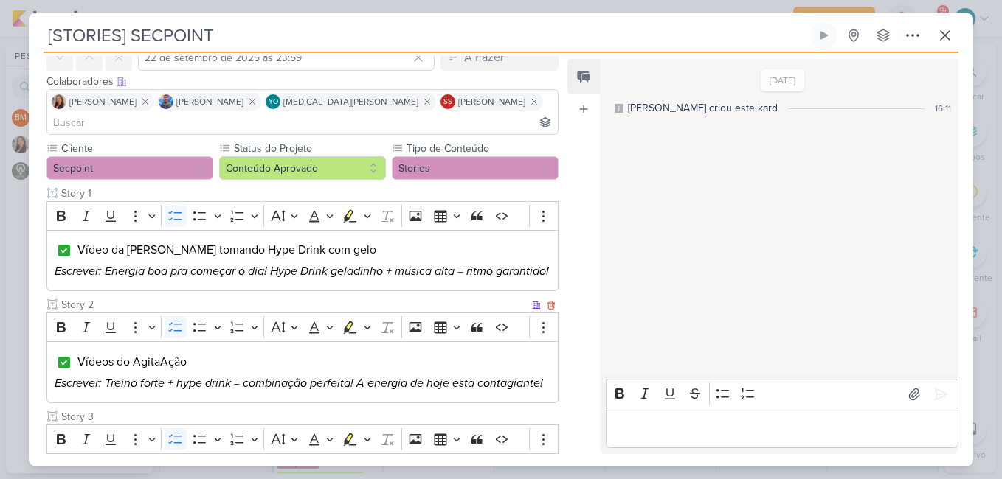
scroll to position [221, 0]
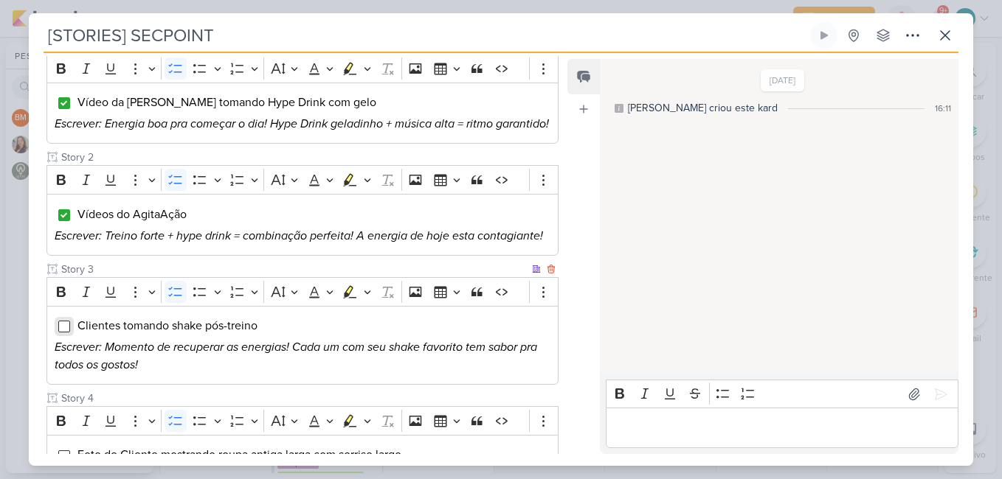
click at [64, 323] on input "Editor editing area: main" at bounding box center [64, 327] width 12 height 12
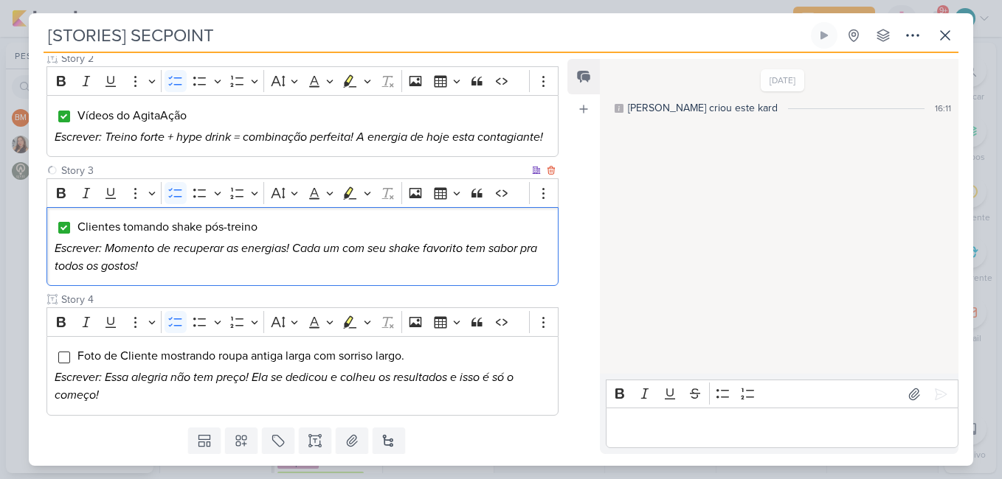
scroll to position [361, 0]
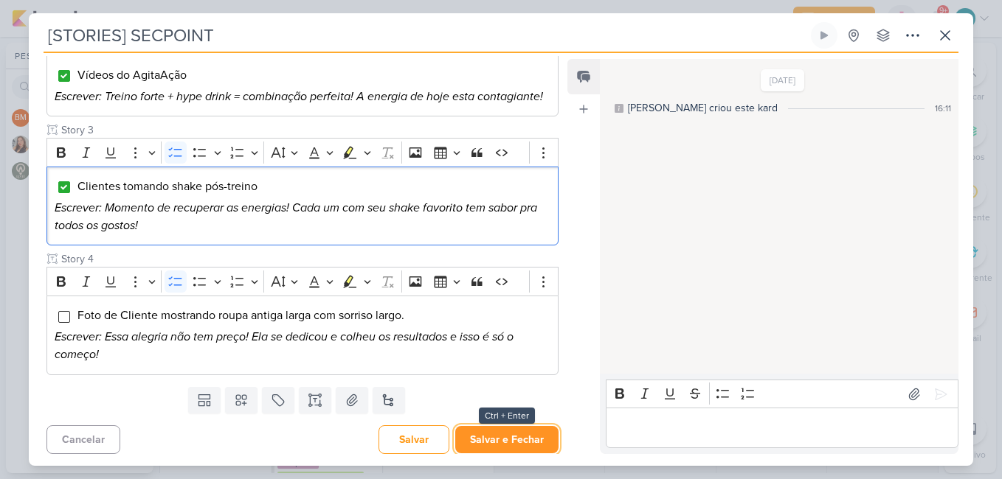
click at [525, 433] on button "Salvar e Fechar" at bounding box center [506, 439] width 103 height 27
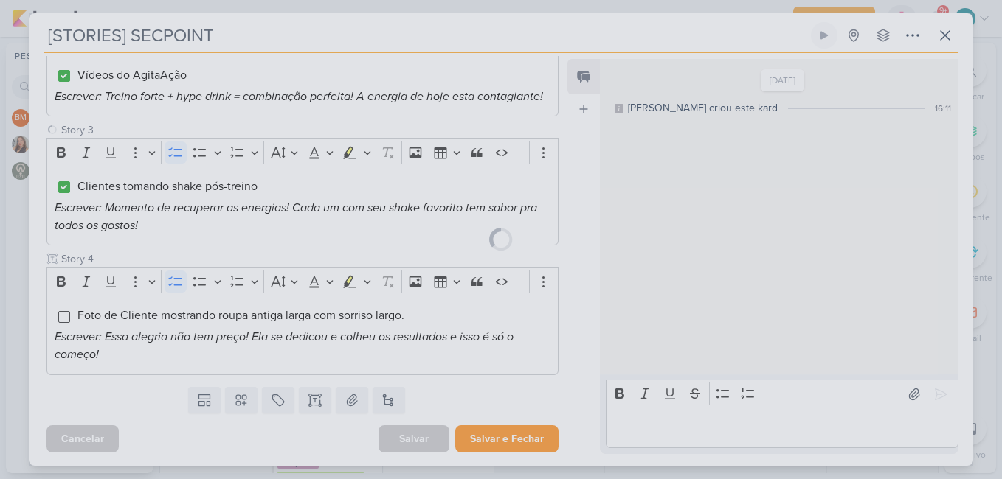
scroll to position [359, 0]
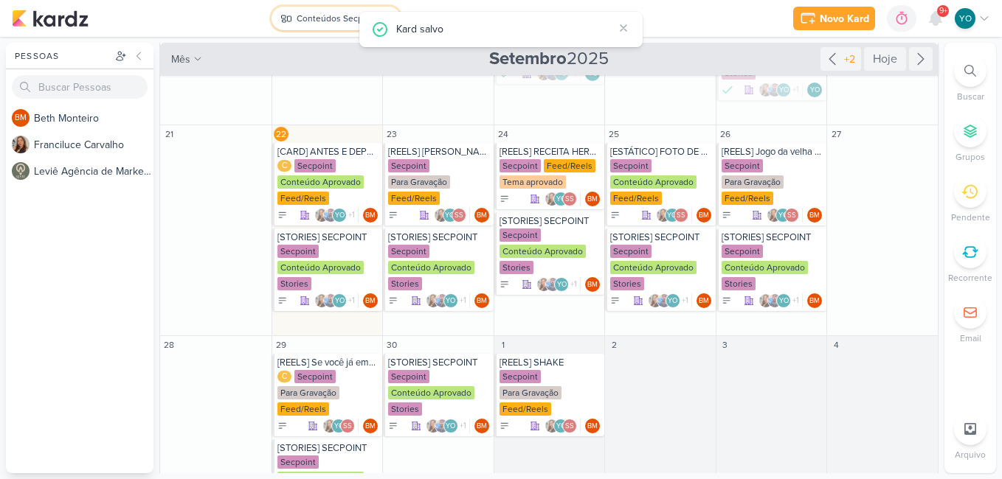
click at [339, 23] on div "Conteúdos Secpoint" at bounding box center [337, 18] width 82 height 13
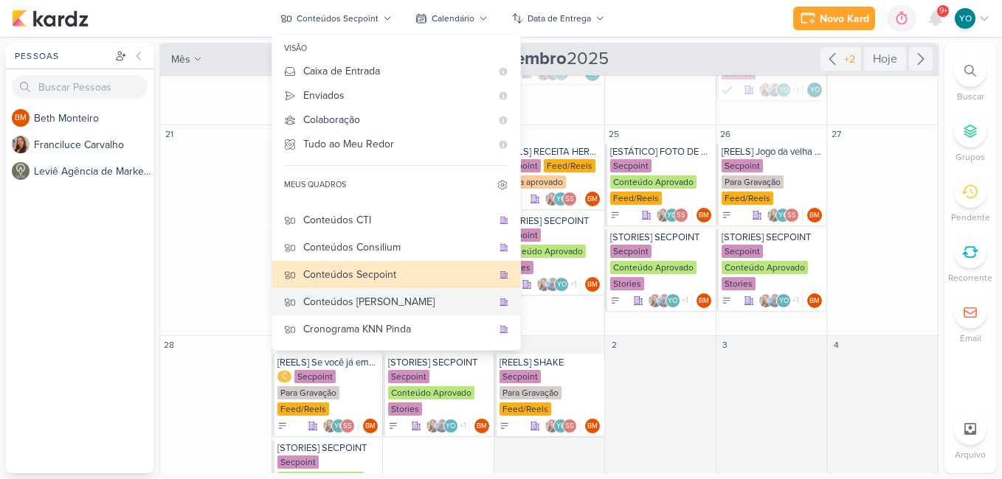
click at [375, 305] on div "Conteúdos [PERSON_NAME]" at bounding box center [397, 301] width 189 height 15
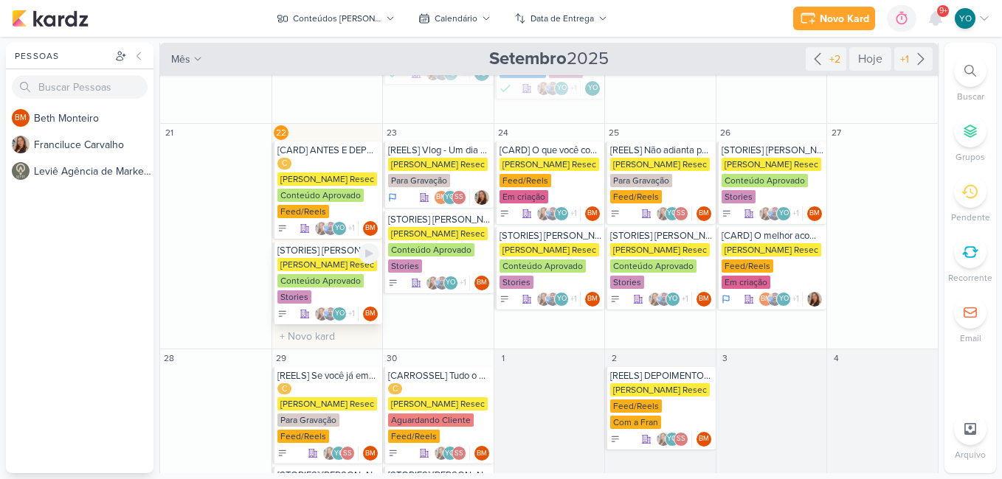
click at [330, 275] on div "Conteúdo Aprovado" at bounding box center [320, 280] width 86 height 13
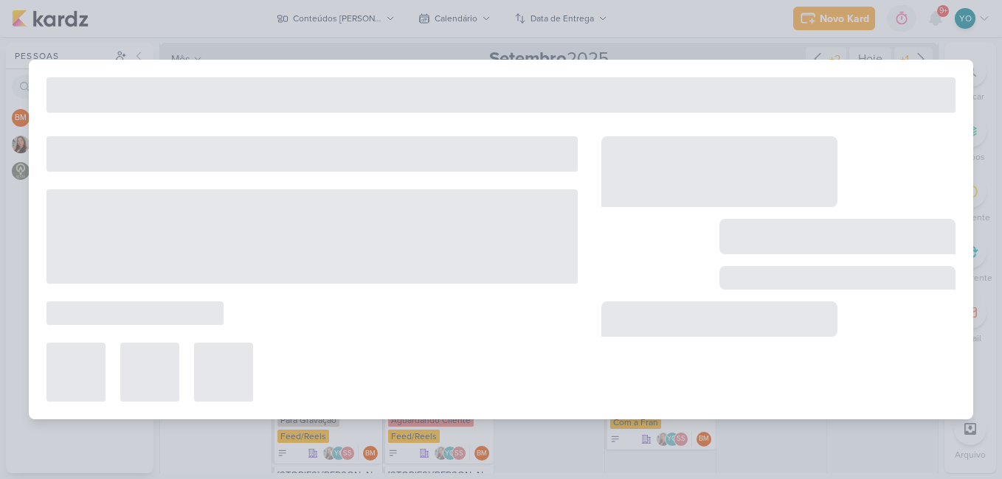
type input "[STORIES] [PERSON_NAME]"
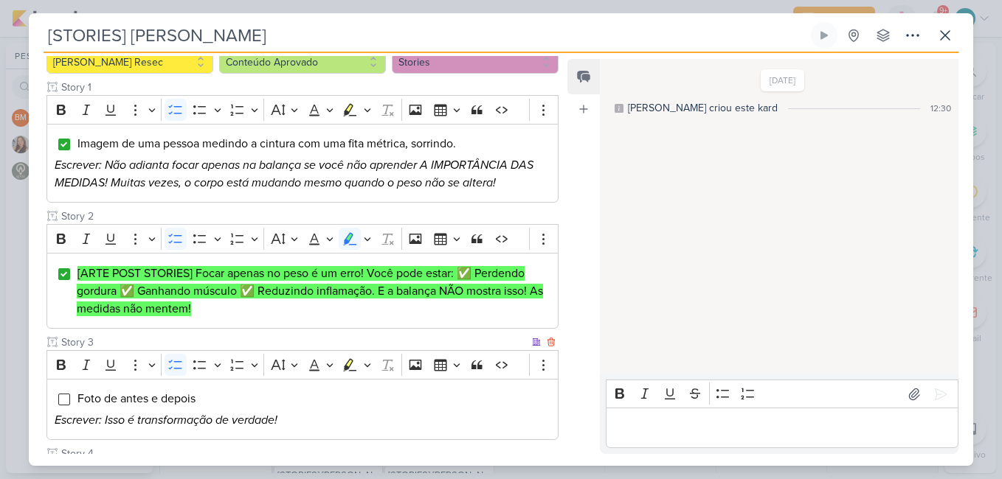
scroll to position [254, 0]
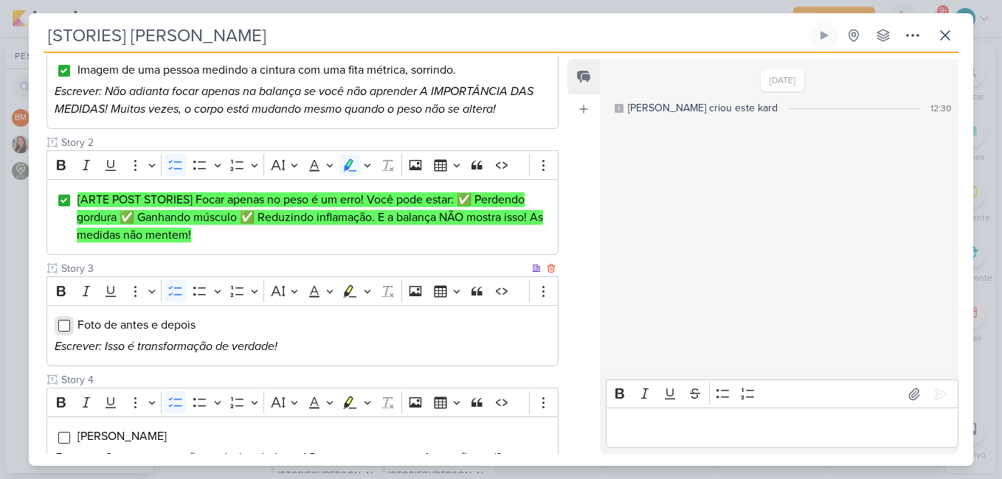
click at [69, 320] on input "Editor editing area: main" at bounding box center [64, 326] width 12 height 12
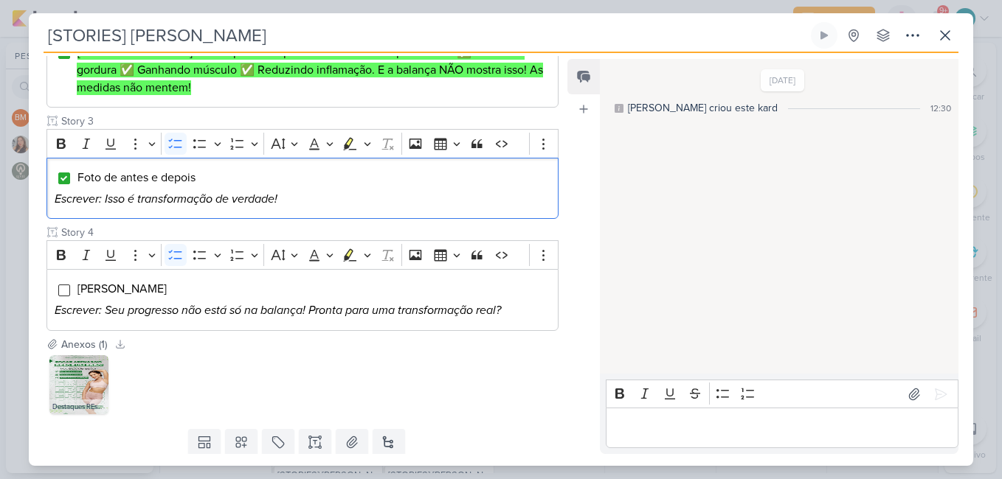
scroll to position [426, 0]
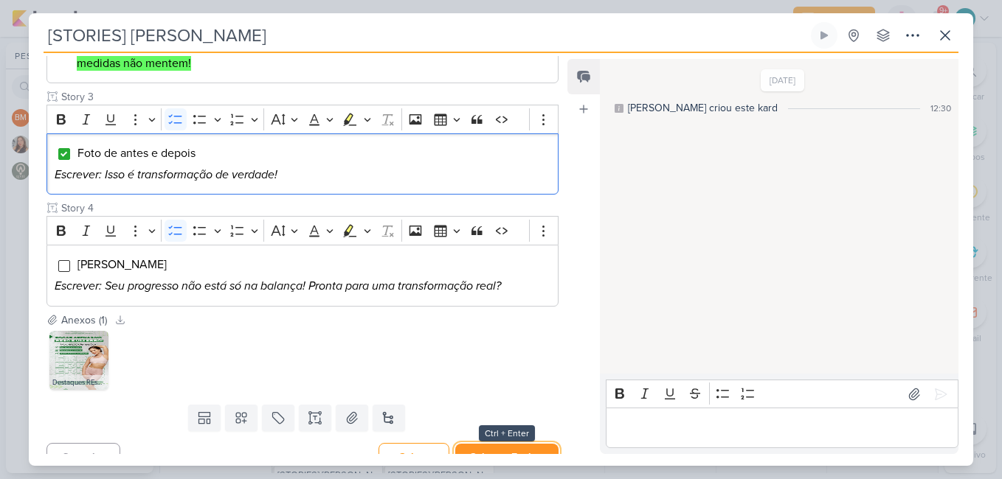
click at [526, 444] on button "Salvar e Fechar" at bounding box center [506, 457] width 103 height 27
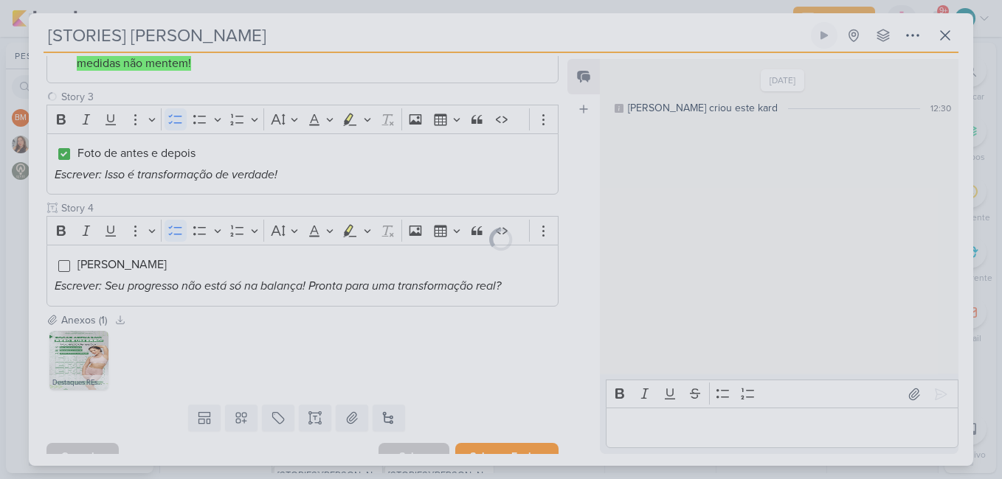
scroll to position [424, 0]
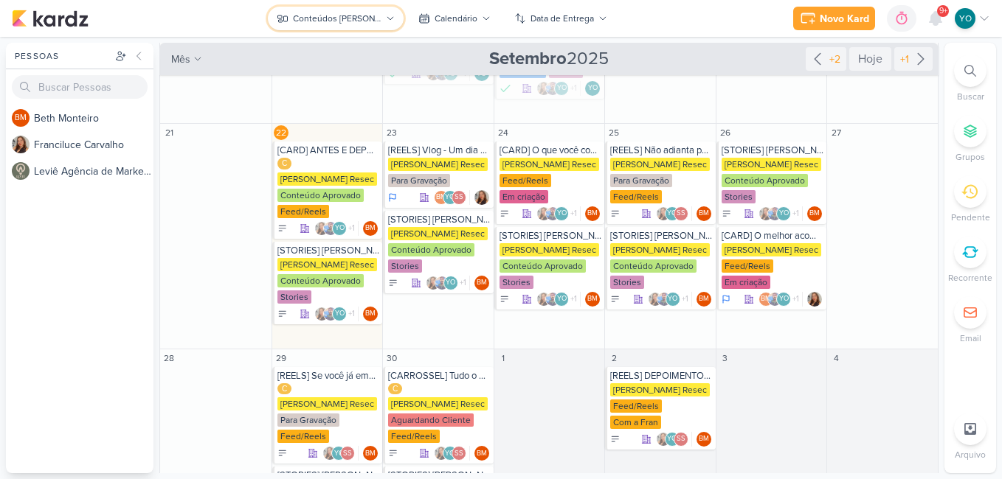
click at [386, 21] on icon at bounding box center [390, 18] width 9 height 9
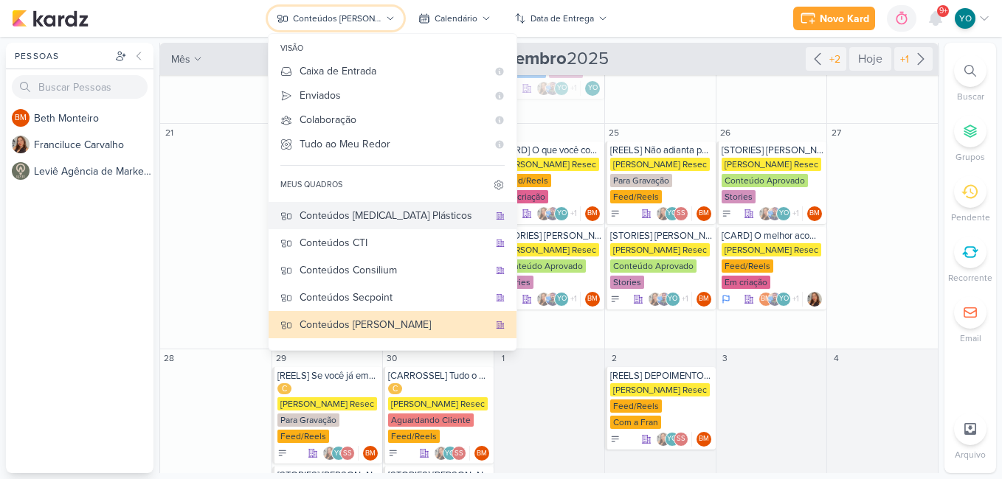
scroll to position [0, 0]
